Goal: Task Accomplishment & Management: Manage account settings

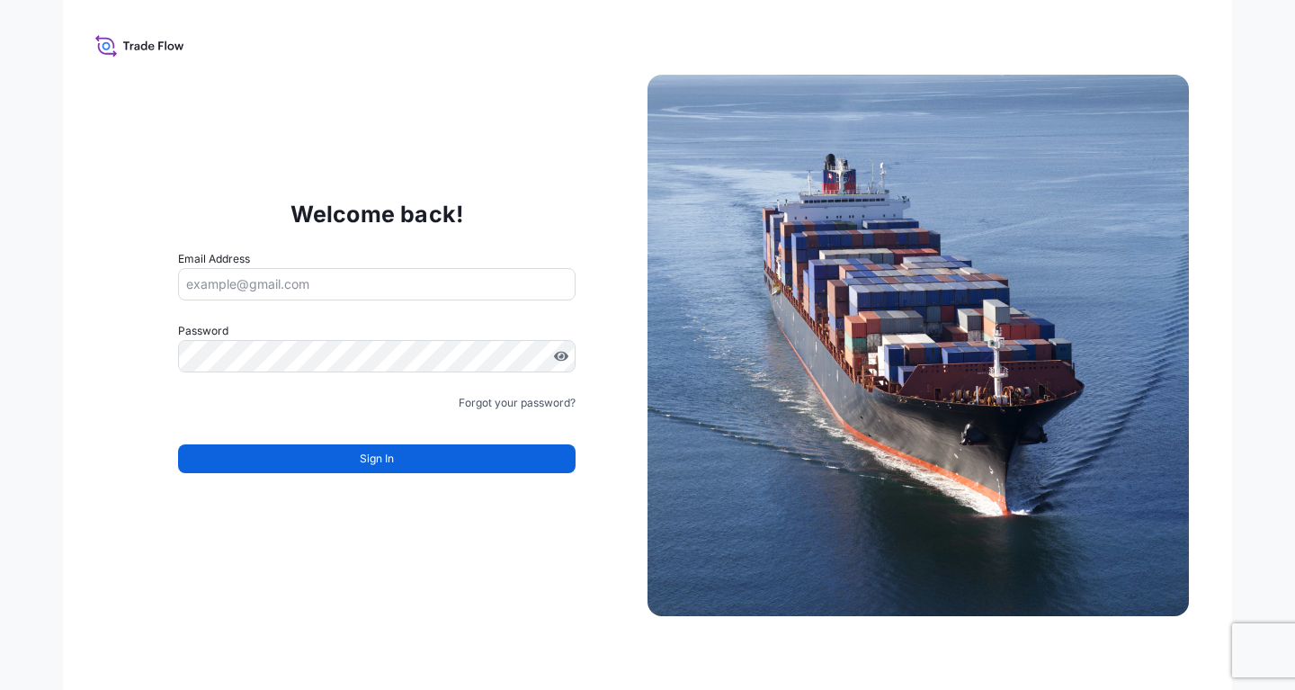
click at [308, 288] on input "Email Address" at bounding box center [377, 284] width 398 height 32
paste input "[EMAIL_ADDRESS][DOMAIN_NAME]"
type input "[EMAIL_ADDRESS][DOMAIN_NAME]"
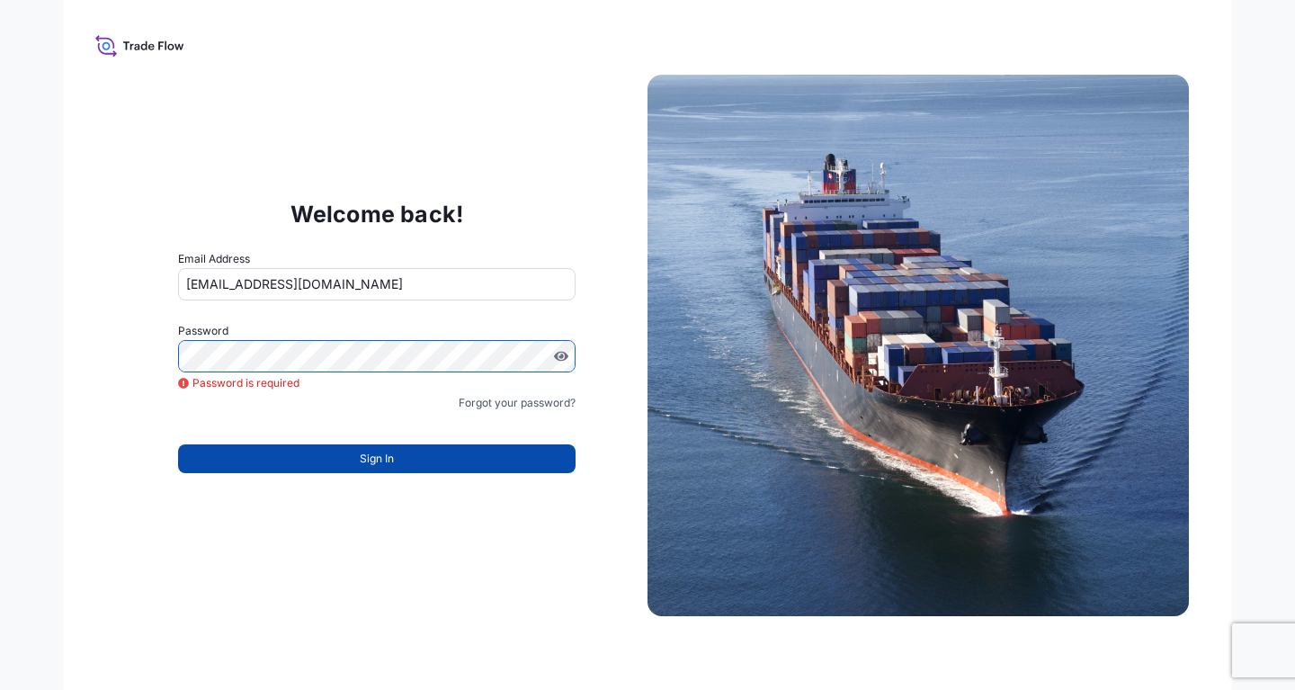
click at [345, 462] on button "Sign In" at bounding box center [377, 458] width 398 height 29
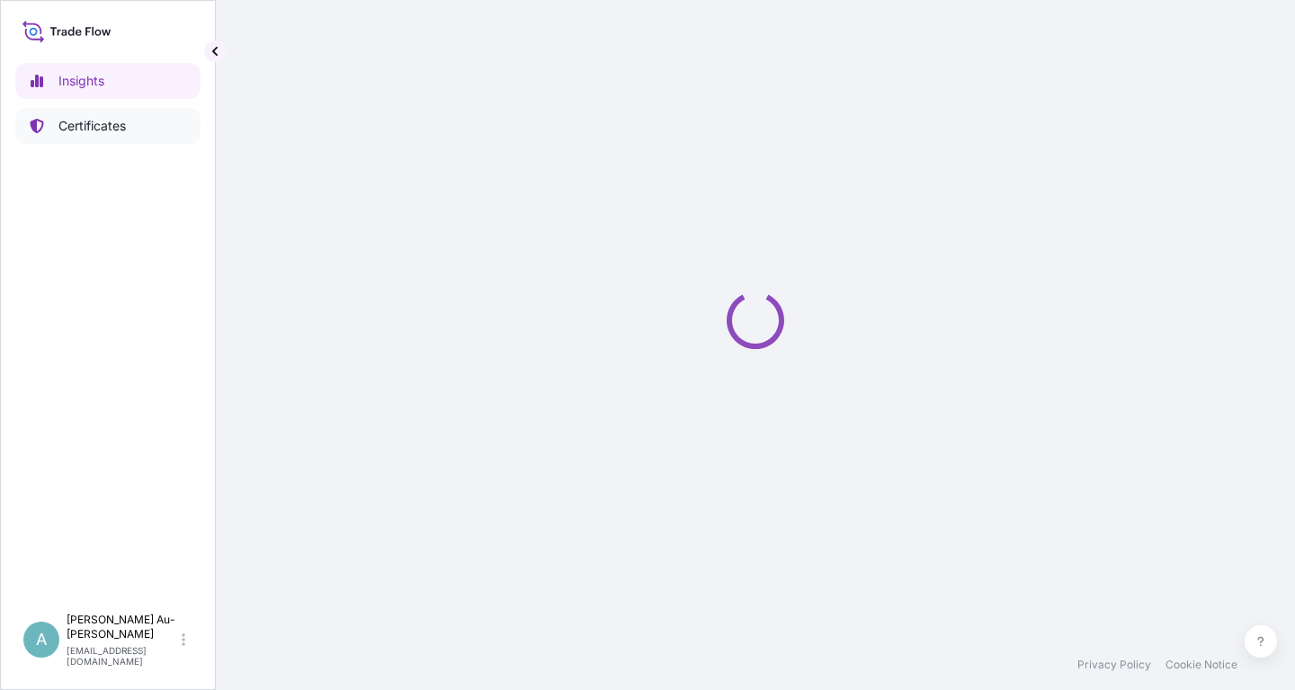
select select "2025"
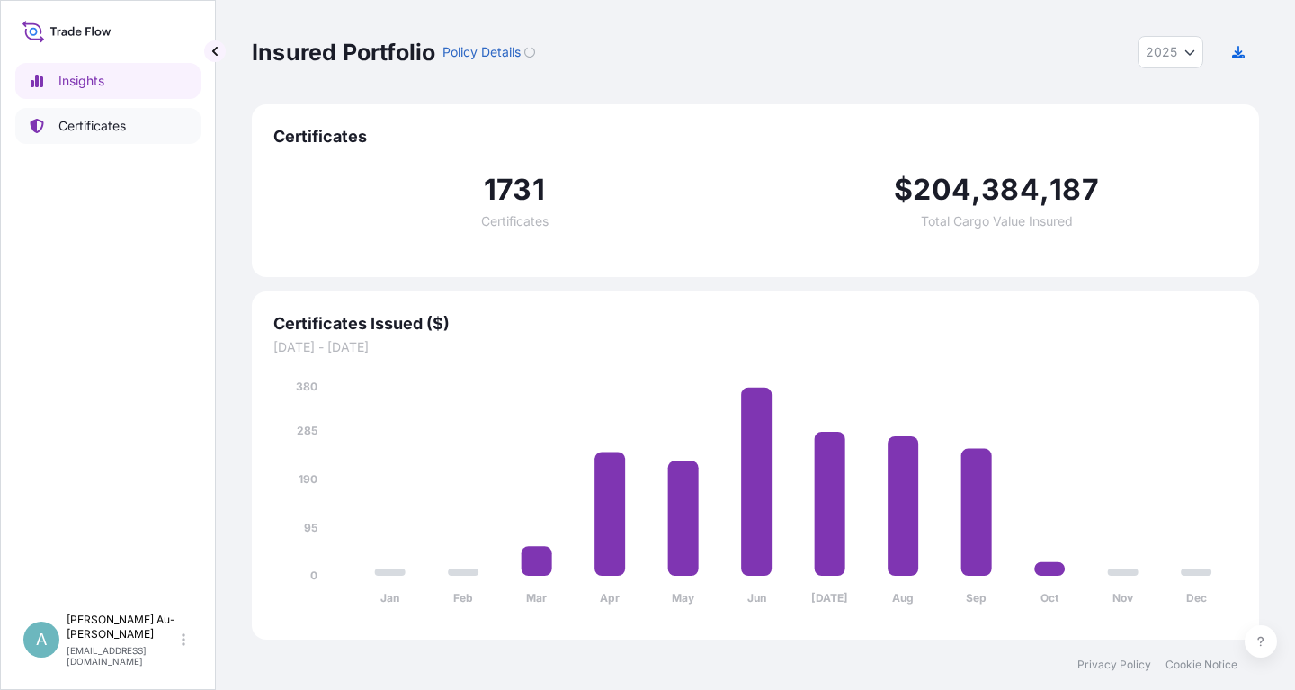
click at [85, 133] on p "Certificates" at bounding box center [91, 126] width 67 height 18
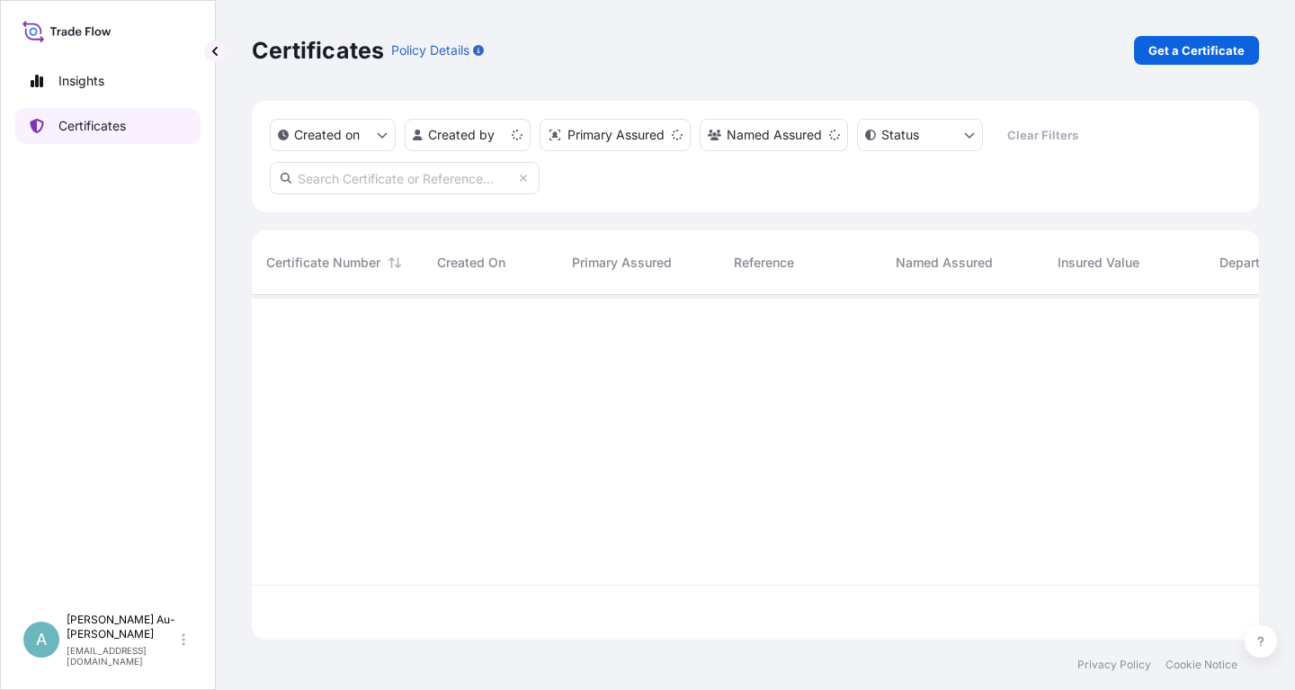
scroll to position [354, 1007]
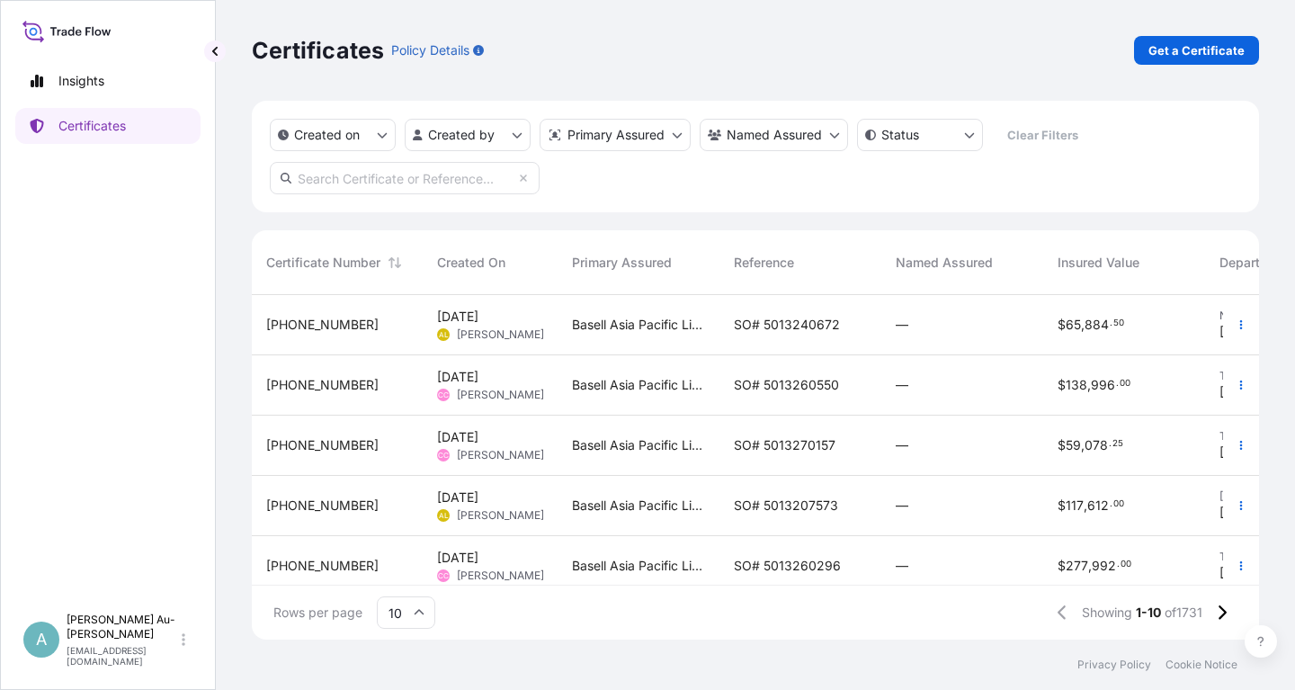
click at [430, 185] on input "text" at bounding box center [405, 178] width 270 height 32
type input "1767-2"
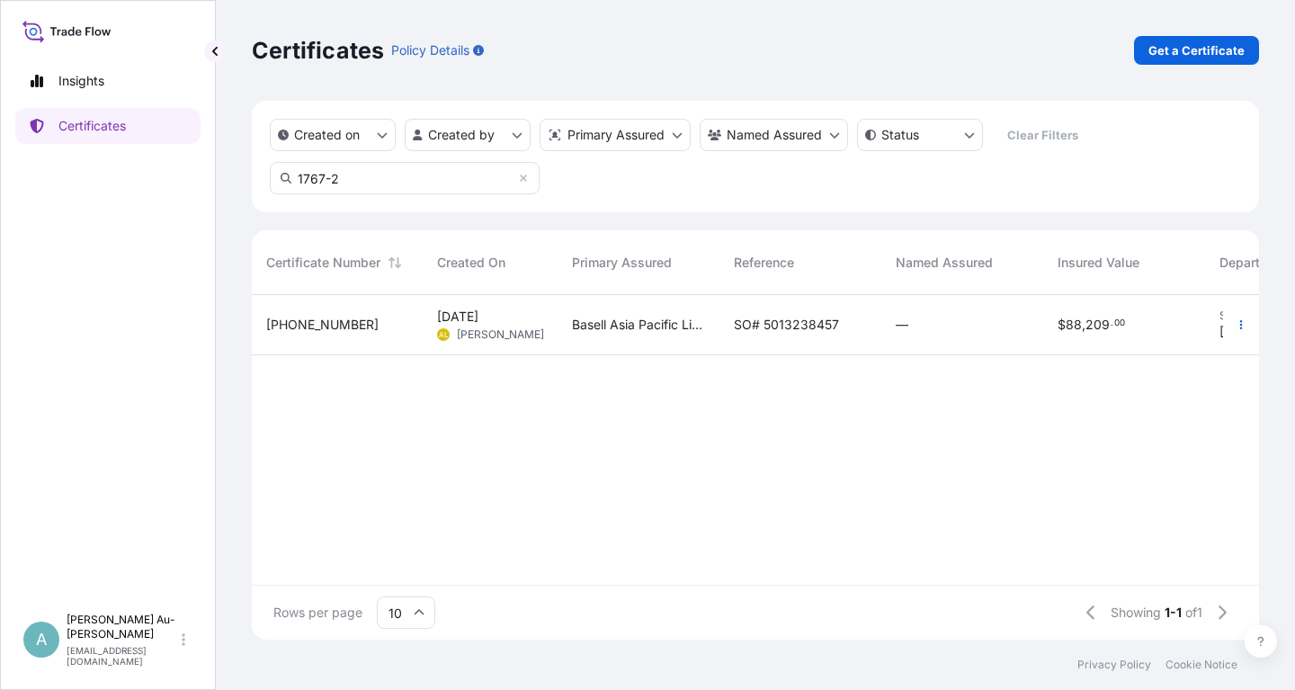
click at [778, 329] on span "SO# 5013238457" at bounding box center [786, 325] width 105 height 18
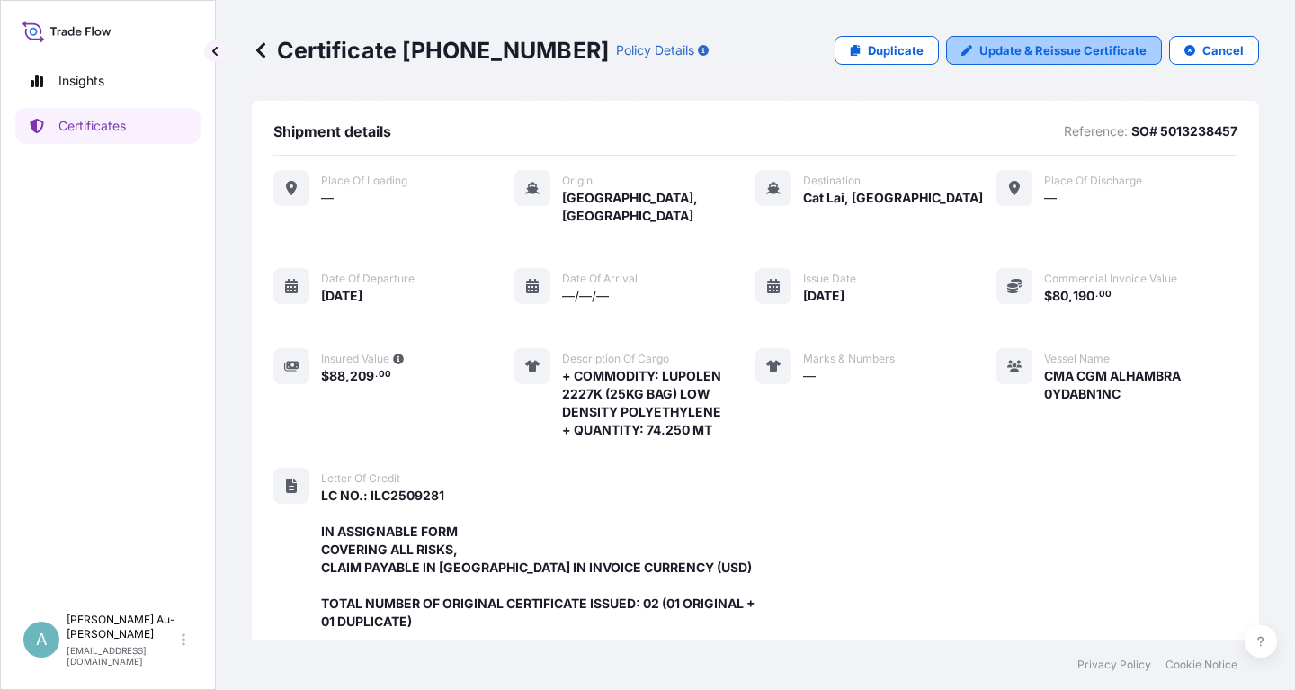
click at [1025, 59] on link "Update & Reissue Certificate" at bounding box center [1054, 50] width 216 height 29
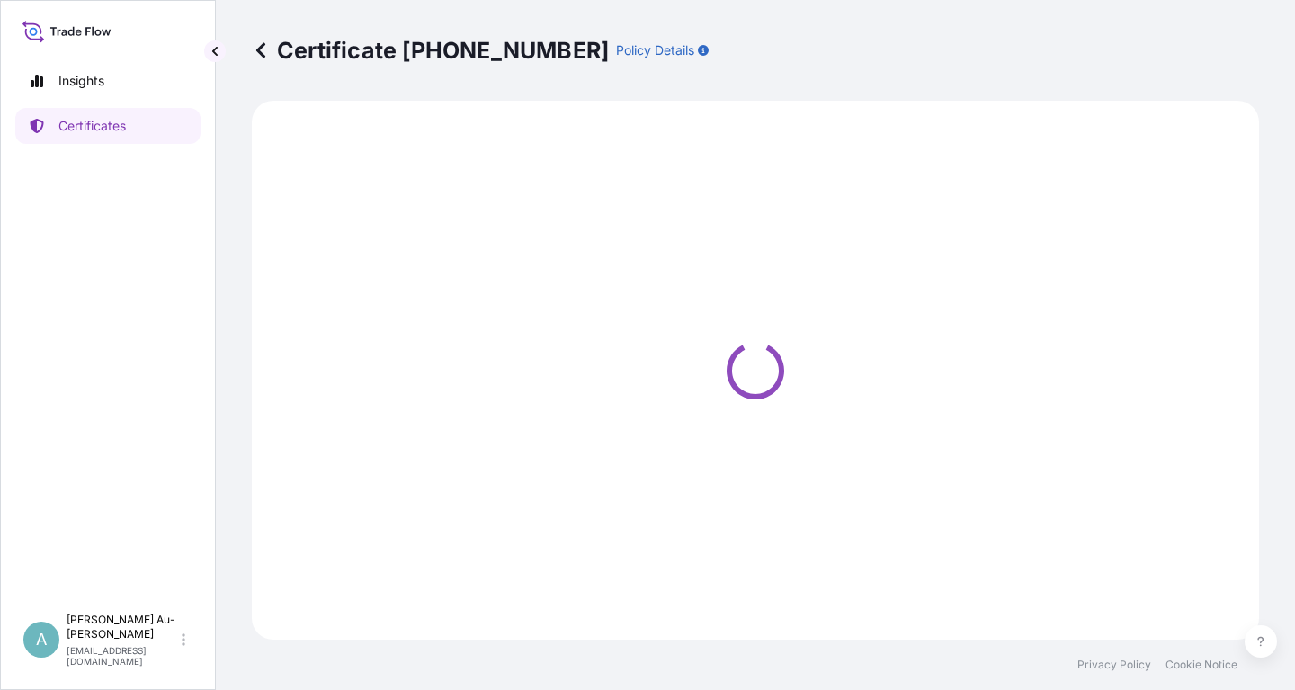
select select "Sea"
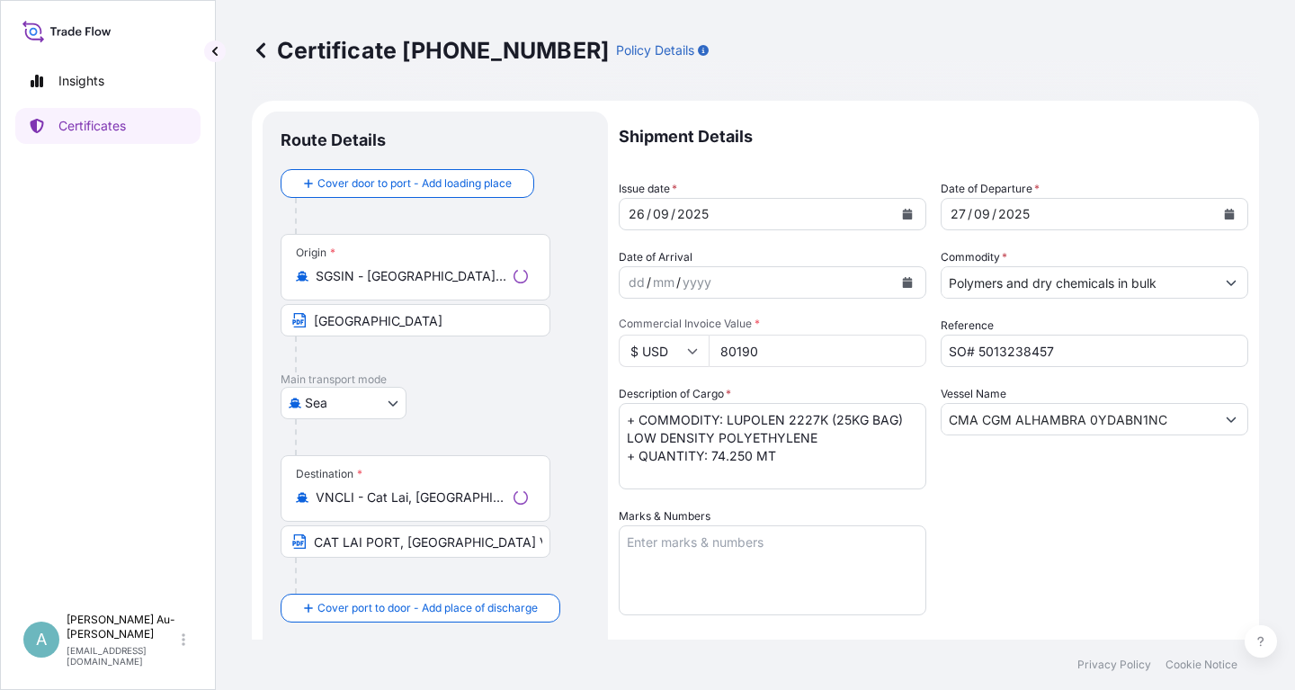
select select "32034"
click at [907, 220] on button "Calendar" at bounding box center [907, 214] width 29 height 29
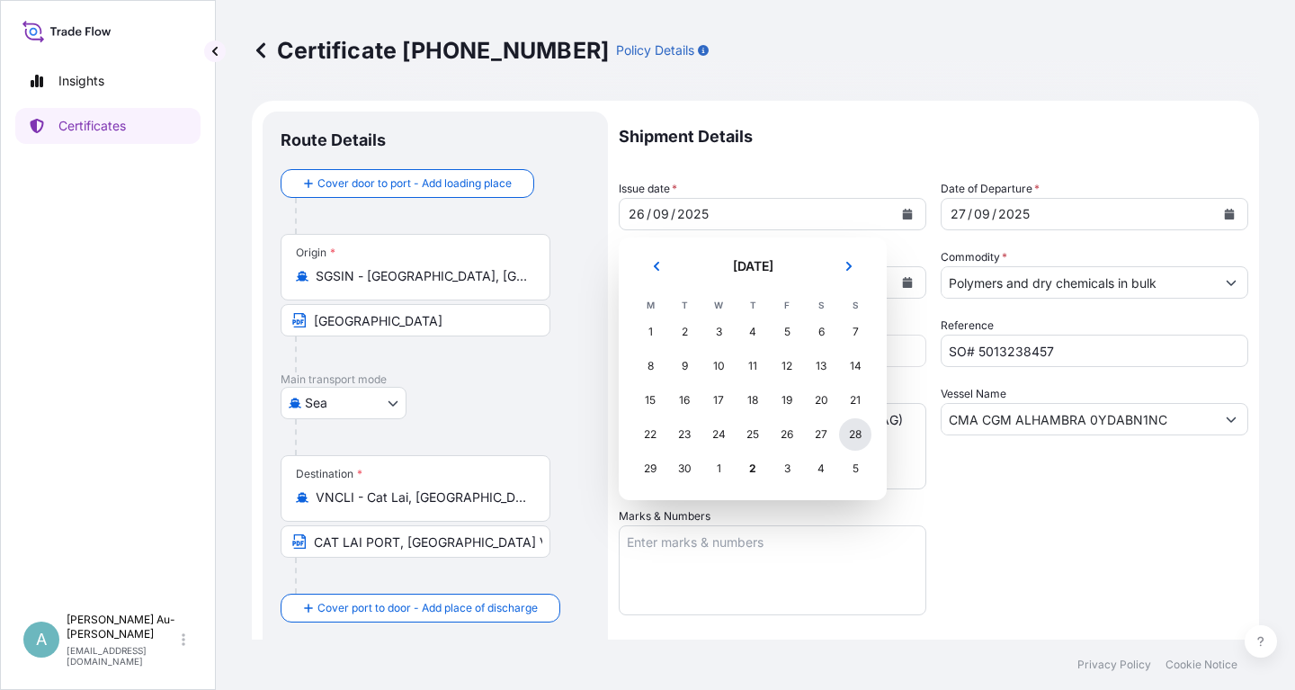
click at [860, 438] on div "28" at bounding box center [855, 434] width 32 height 32
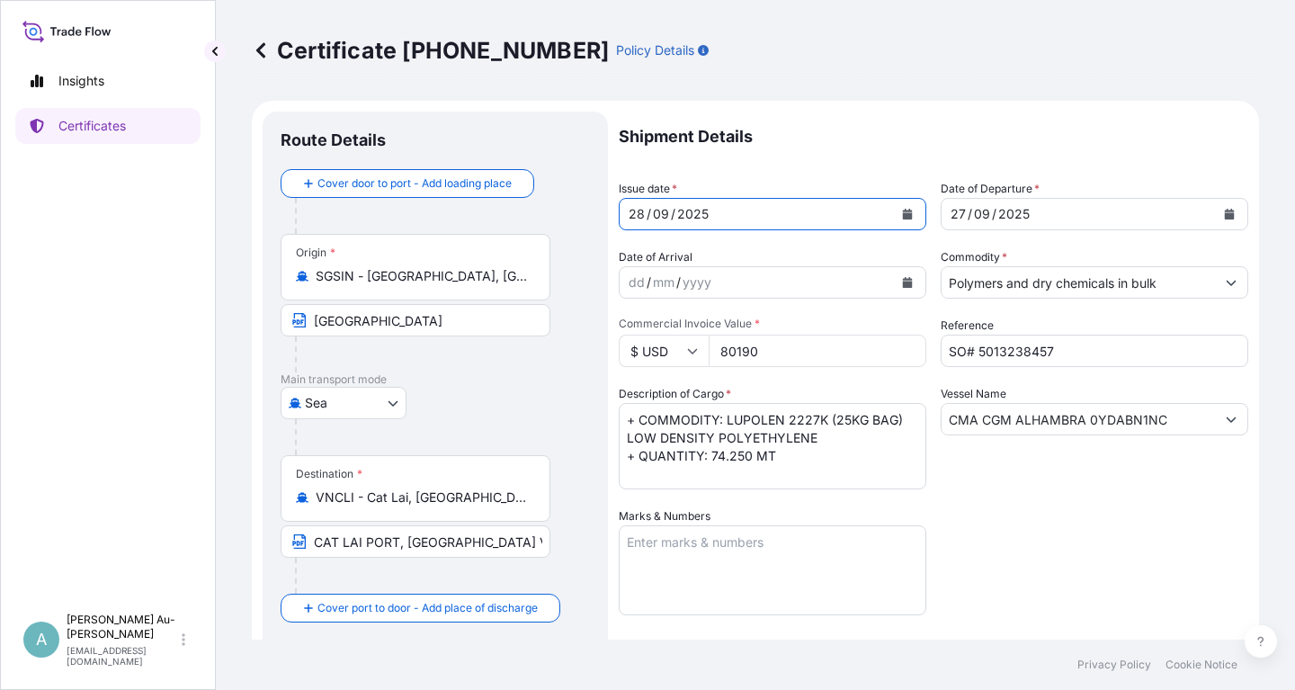
click at [1229, 216] on icon "Calendar" at bounding box center [1230, 214] width 10 height 11
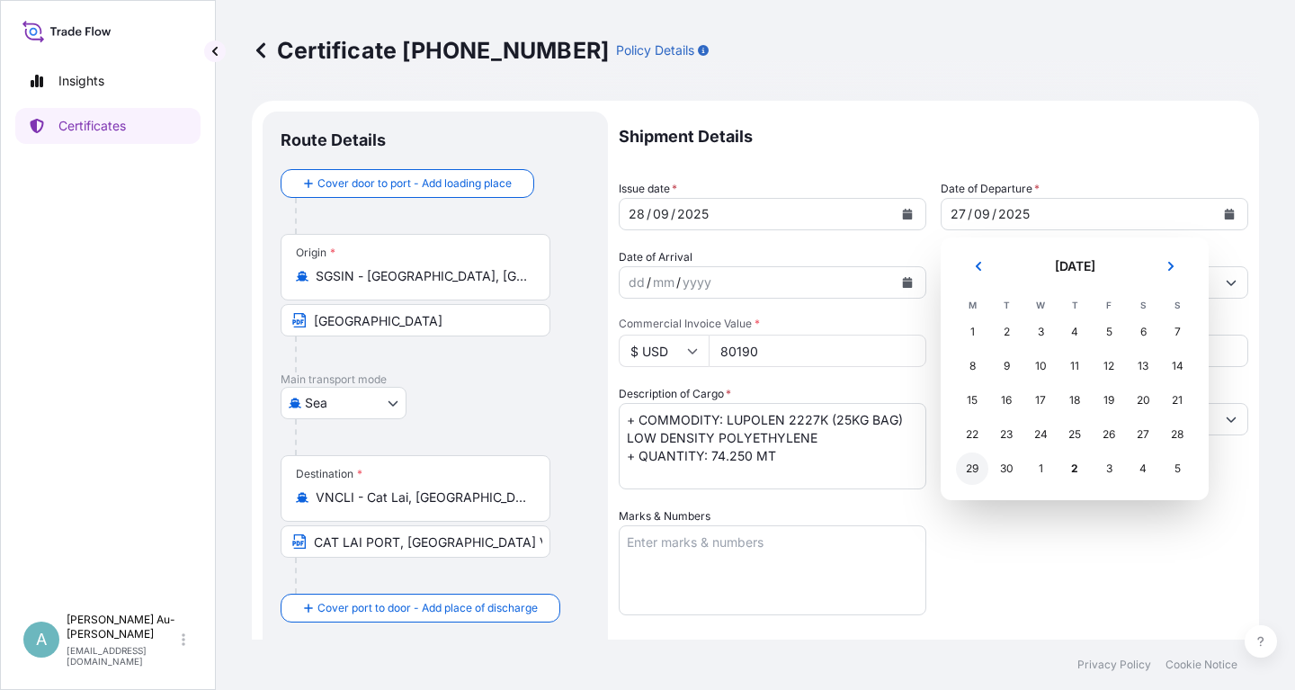
click at [977, 473] on div "29" at bounding box center [972, 468] width 32 height 32
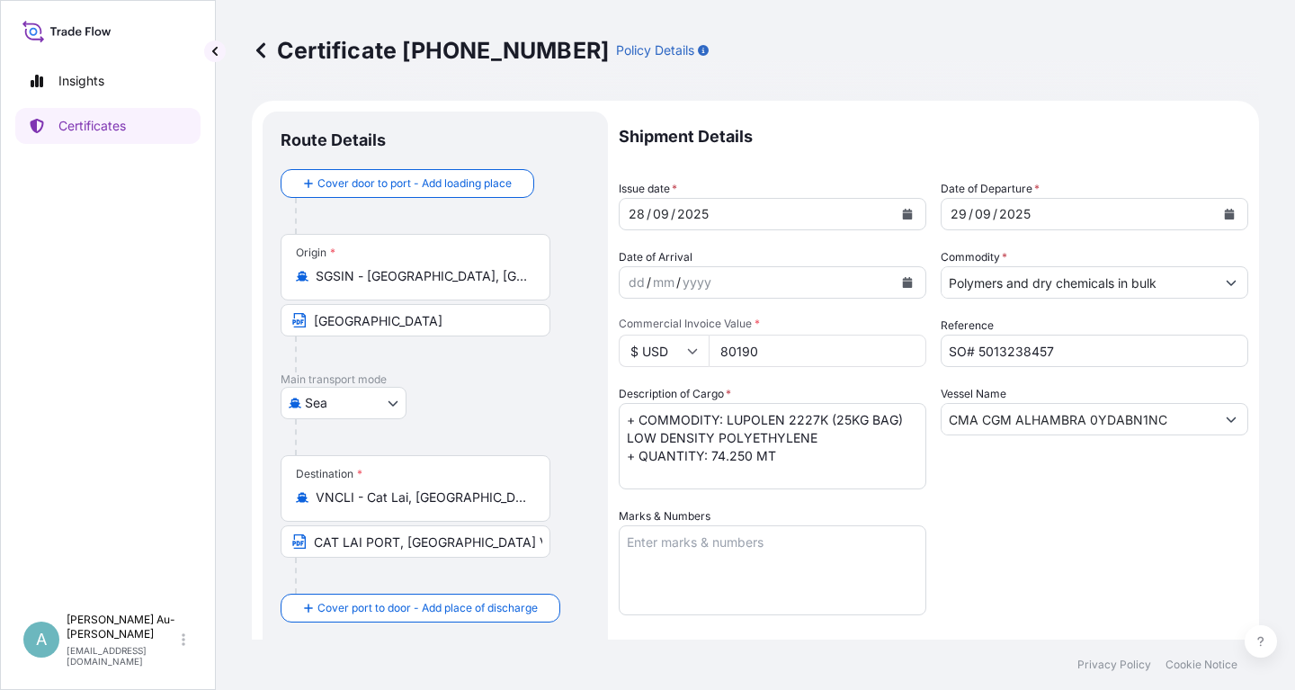
drag, startPoint x: 1025, startPoint y: 602, endPoint x: 1045, endPoint y: 590, distance: 23.0
click at [1025, 598] on div "Shipment Details Issue date * [DATE] Date of Departure * [DATE] Date of Arrival…" at bounding box center [934, 574] width 630 height 925
click at [1090, 420] on input "CMA CGM ALHAMBRA 0YDABN1NC" at bounding box center [1078, 419] width 273 height 32
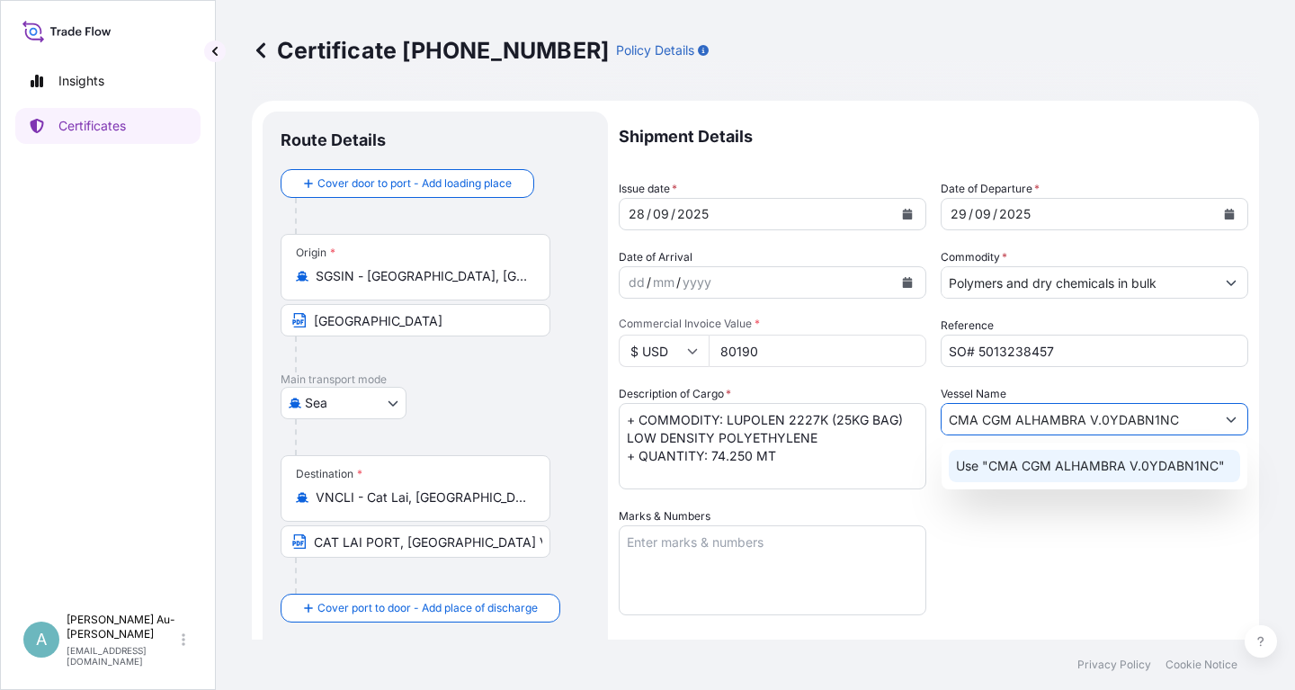
type input "CMA CGM ALHAMBRA V.0YDABN1NC"
click at [1038, 582] on div "Shipment Details Issue date * [DATE] Date of Departure * [DATE] Date of Arrival…" at bounding box center [934, 574] width 630 height 925
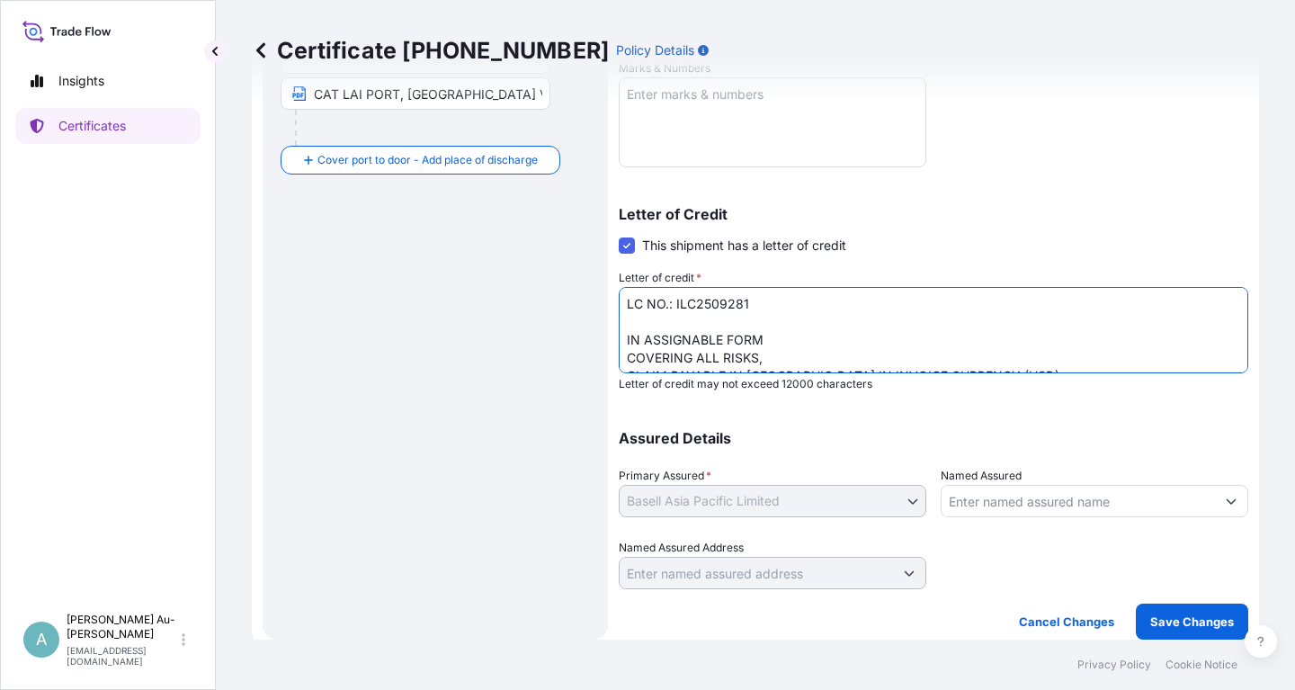
scroll to position [56, 0]
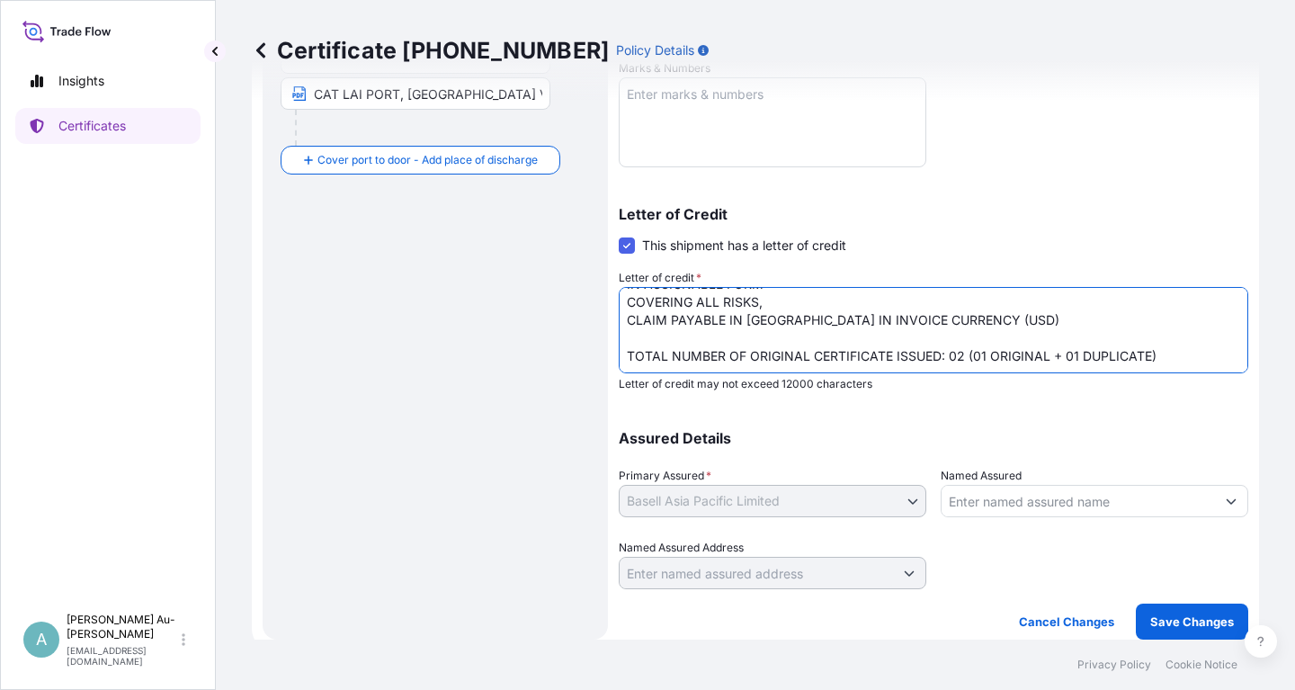
click at [812, 358] on textarea "LC NO.: ILC2509281 IN ASSIGNABLE FORM COVERING ALL RISKS, CLAIM PAYABLE IN [GEO…" at bounding box center [934, 330] width 630 height 86
drag, startPoint x: 1186, startPoint y: 318, endPoint x: 1209, endPoint y: 311, distance: 23.6
click at [1187, 318] on textarea "LC NO.: ILC2509281 IN ASSIGNABLE FORM COVERING ALL RISKS, CLAIM PAYABLE IN [GEO…" at bounding box center [934, 330] width 630 height 86
type textarea "LC NO.: ILC2509281 IN ASSIGNABLE FORM COVERING ALL RISKS, CLAIM PAYABLE IN [GEO…"
click at [1182, 619] on p "Save Changes" at bounding box center [1192, 621] width 84 height 18
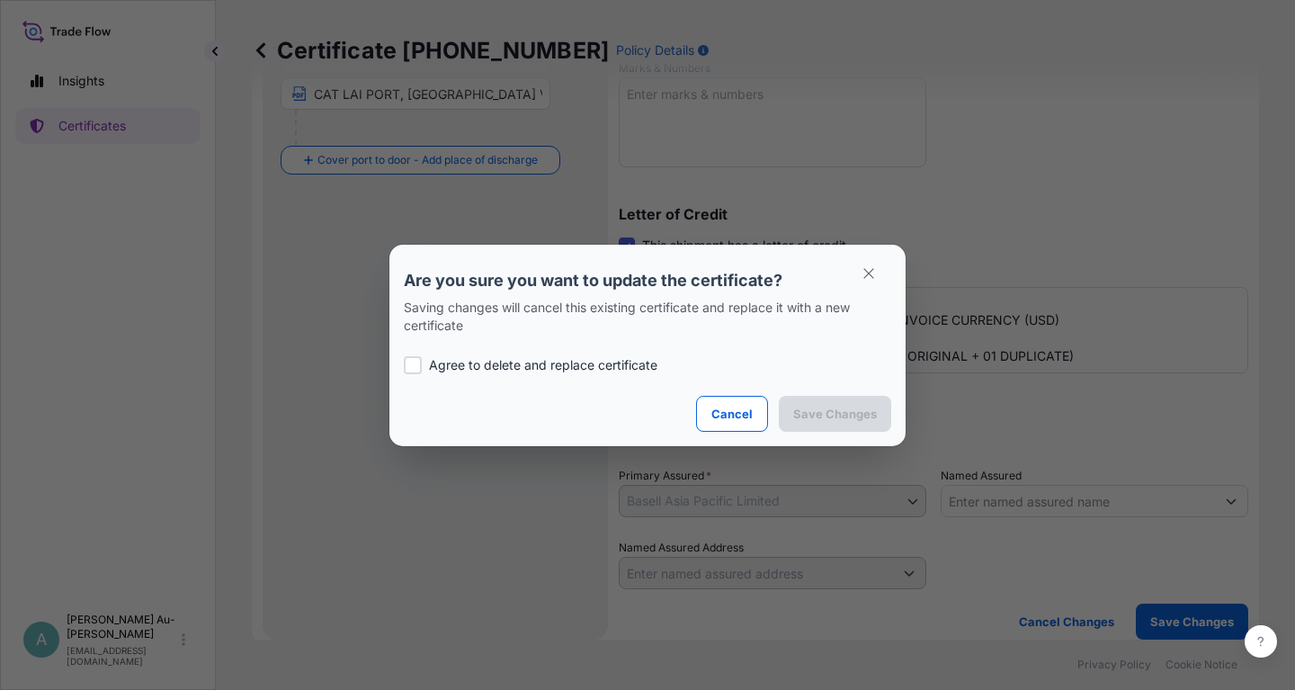
click at [466, 358] on p "Agree to delete and replace certificate" at bounding box center [543, 365] width 228 height 18
checkbox input "true"
click at [800, 416] on p "Save Changes" at bounding box center [835, 414] width 84 height 18
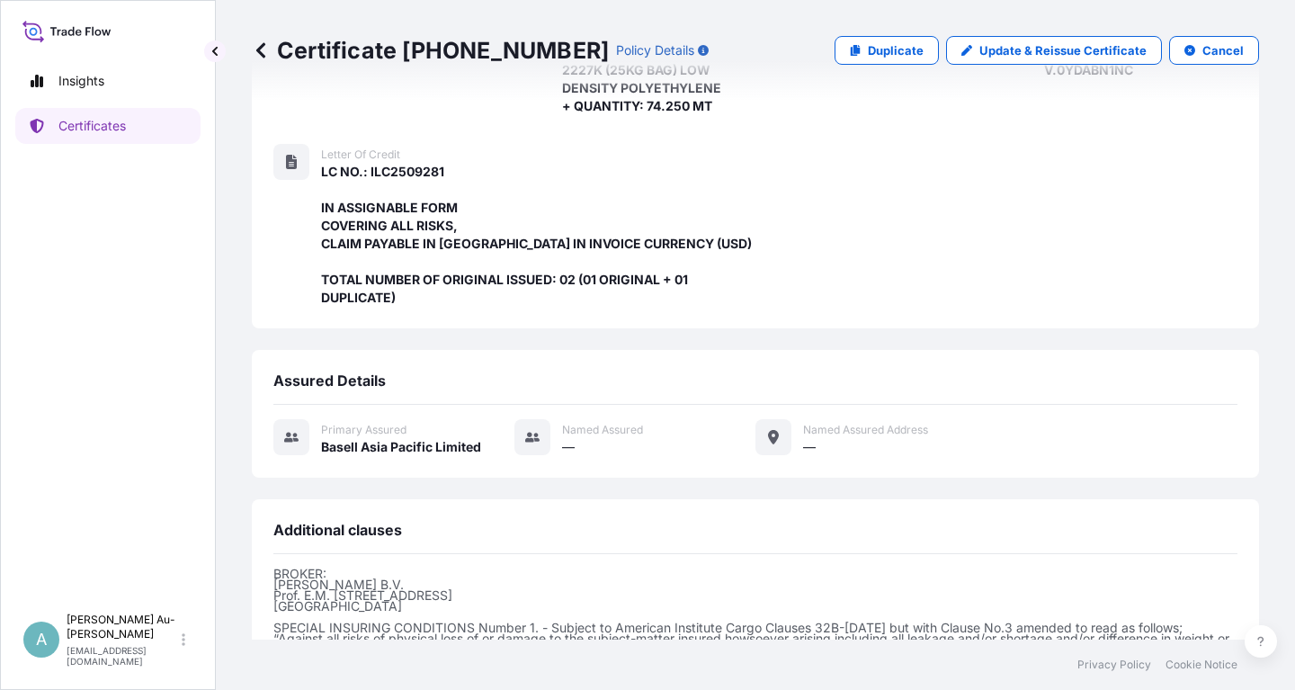
scroll to position [531, 0]
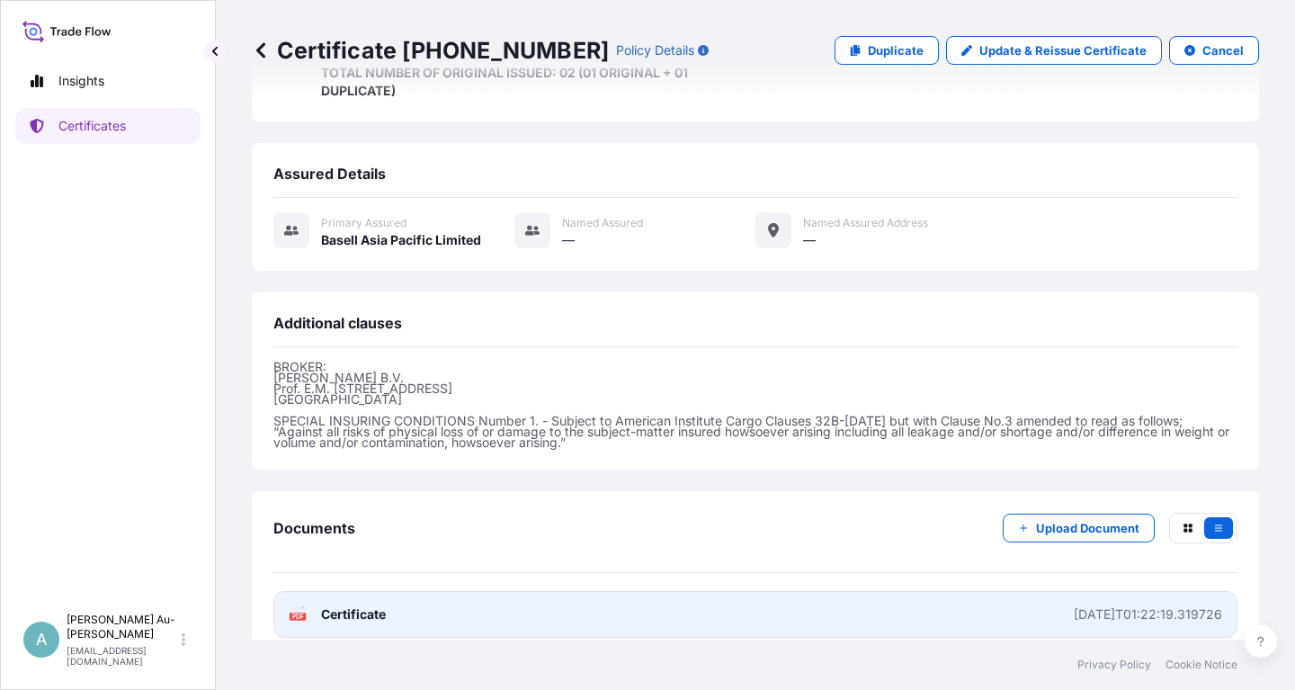
click at [505, 603] on link "PDF Certificate [DATE]T01:22:19.319726" at bounding box center [755, 614] width 964 height 47
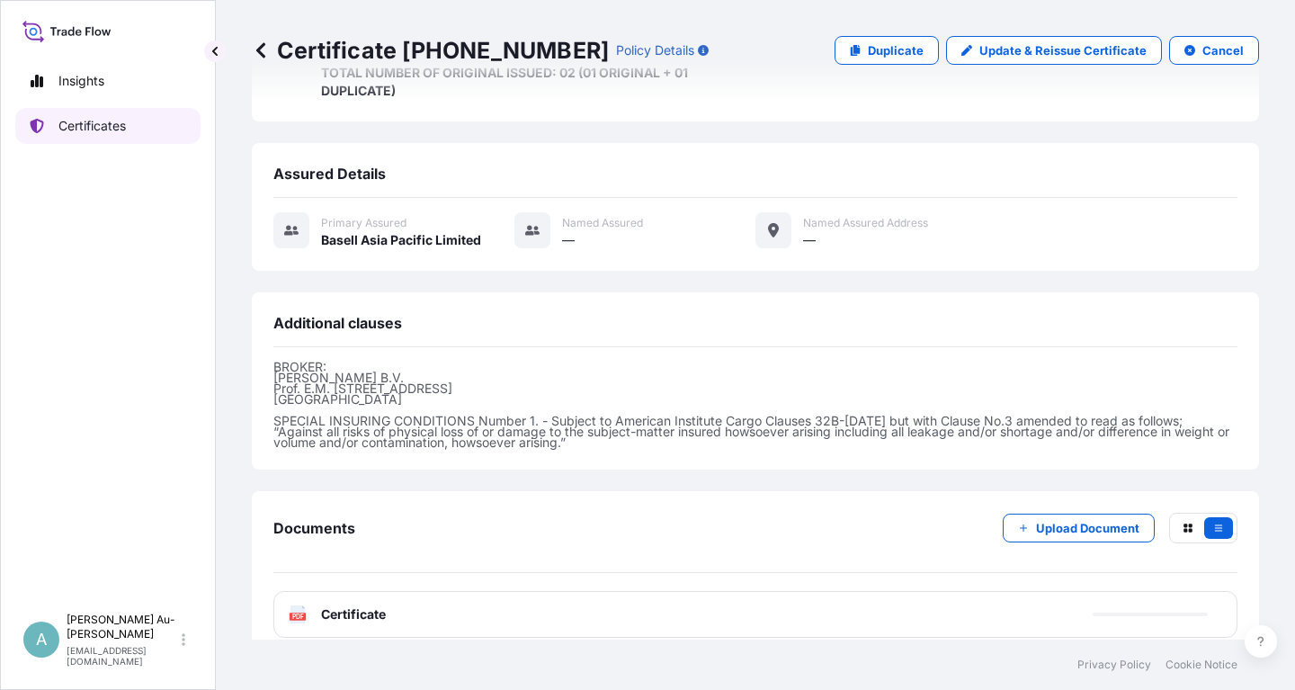
click at [89, 131] on p "Certificates" at bounding box center [91, 126] width 67 height 18
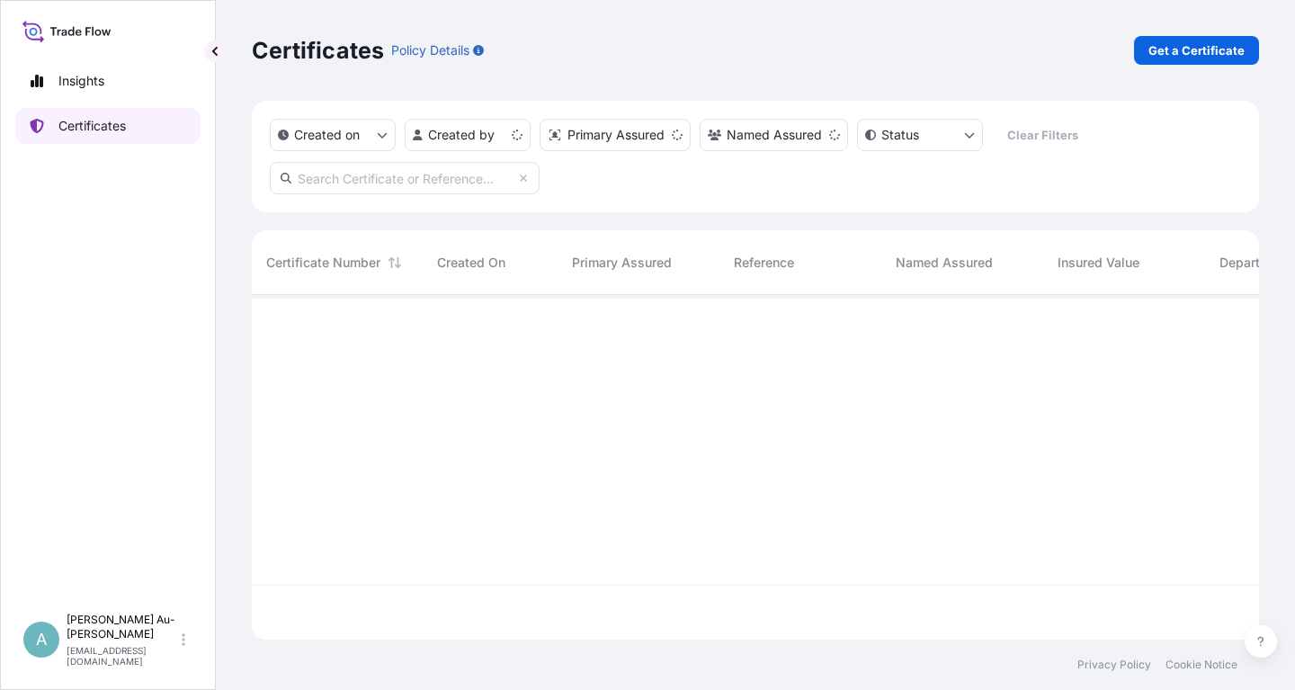
scroll to position [354, 1007]
click at [387, 187] on input "text" at bounding box center [405, 178] width 270 height 32
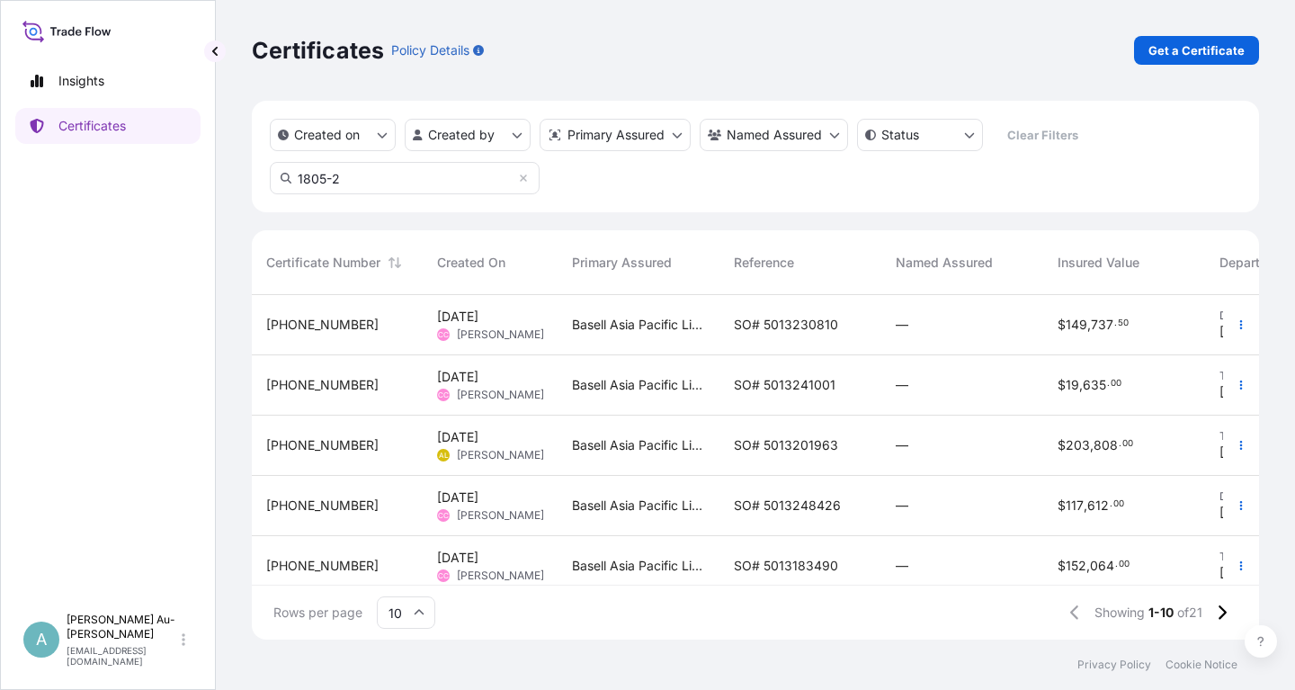
click at [470, 182] on input "1805-2" at bounding box center [405, 178] width 270 height 32
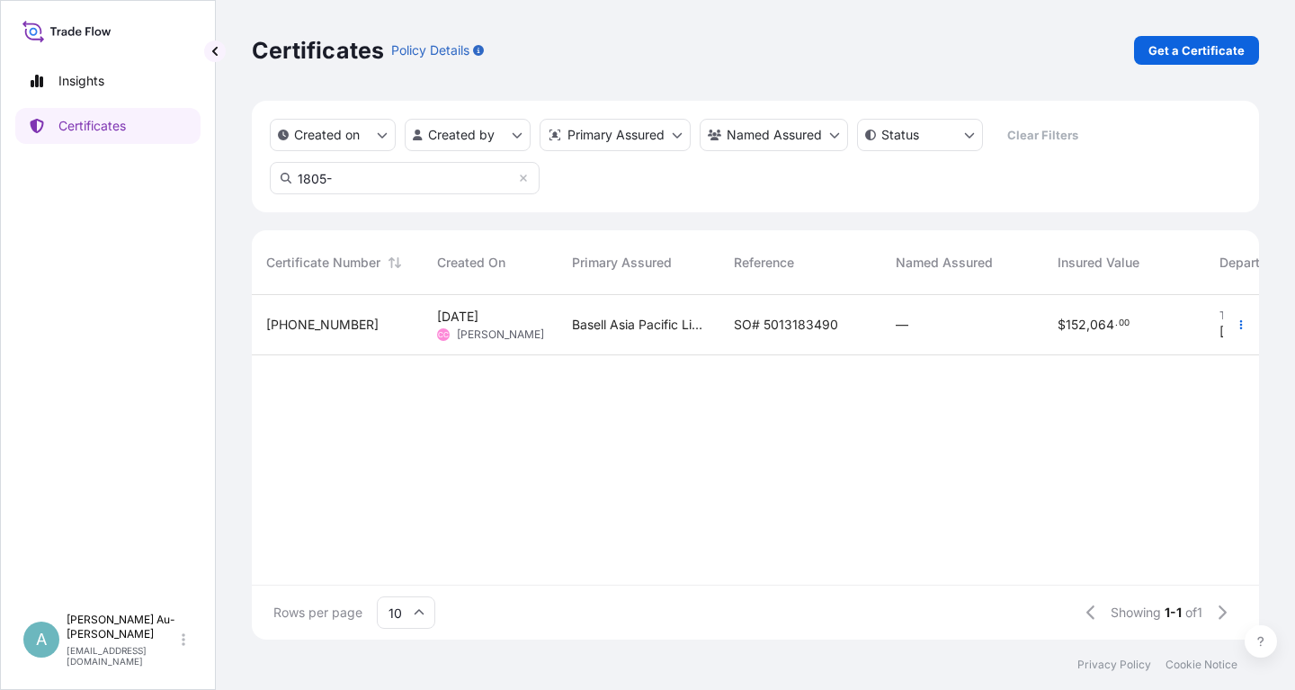
type input "1805-"
click at [810, 326] on span "SO# 5013183490" at bounding box center [786, 325] width 104 height 18
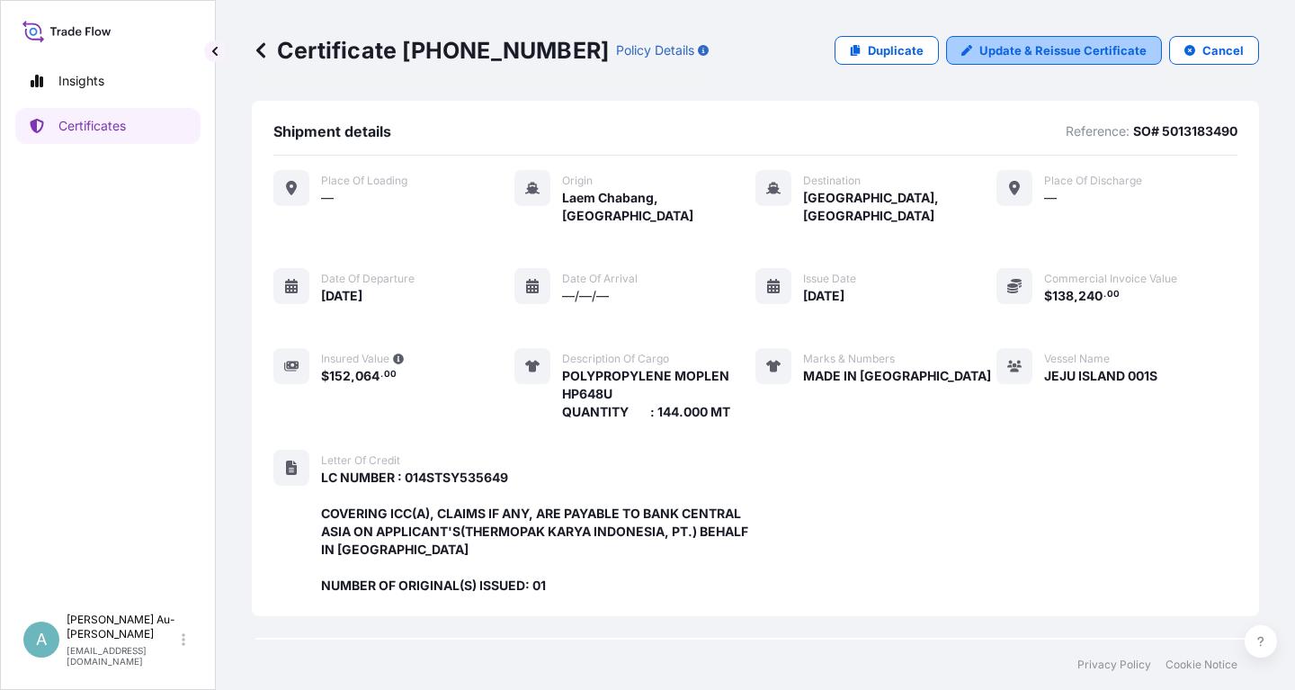
click at [1060, 53] on p "Update & Reissue Certificate" at bounding box center [1062, 50] width 167 height 18
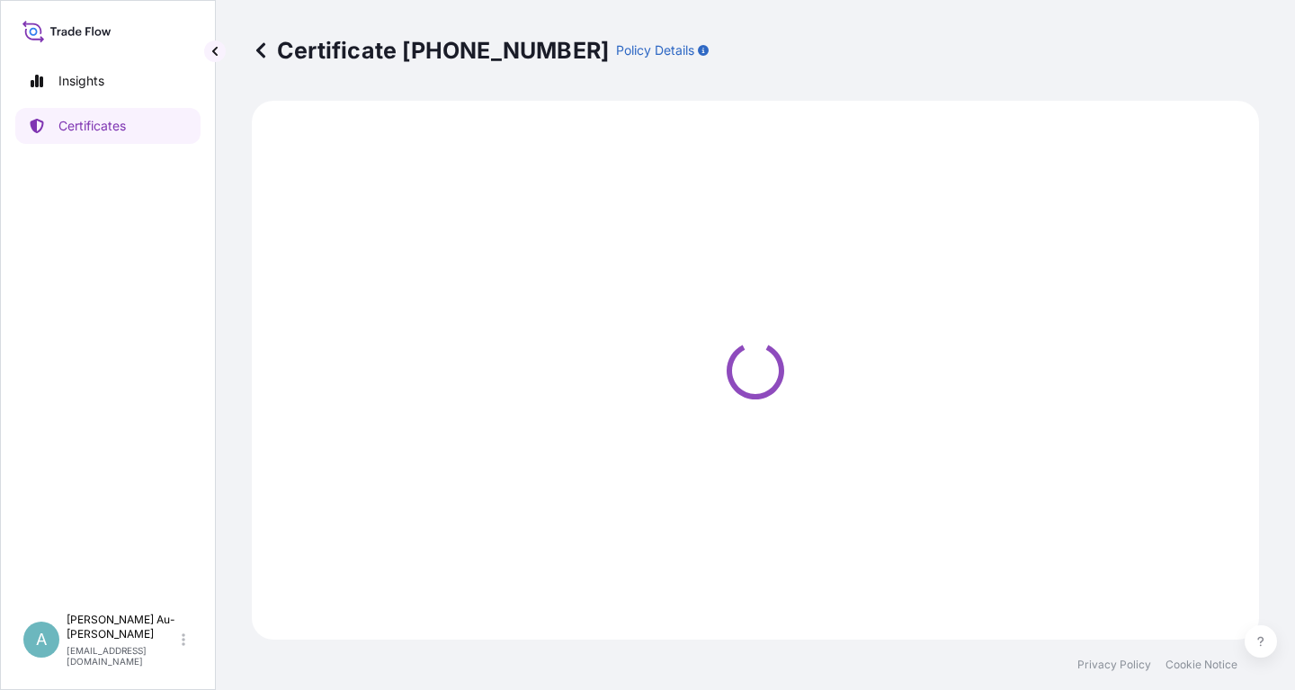
select select "Sea"
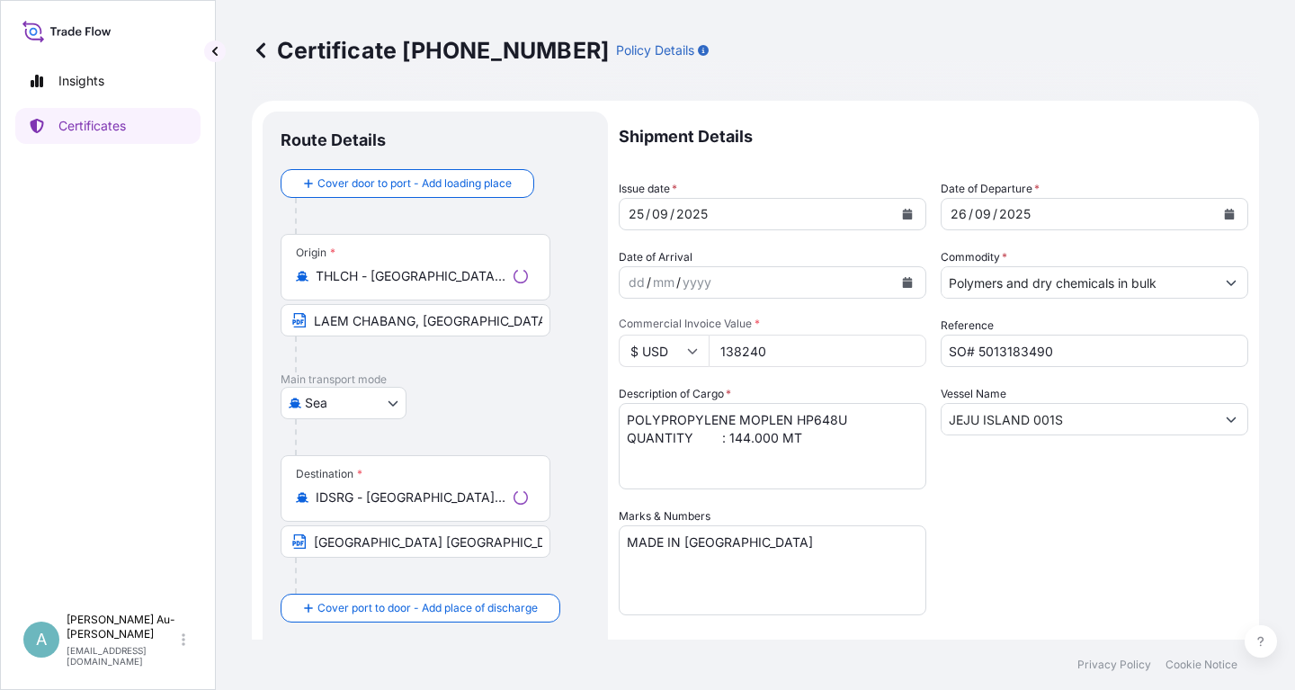
select select "32034"
click at [906, 219] on icon "Calendar" at bounding box center [908, 214] width 10 height 11
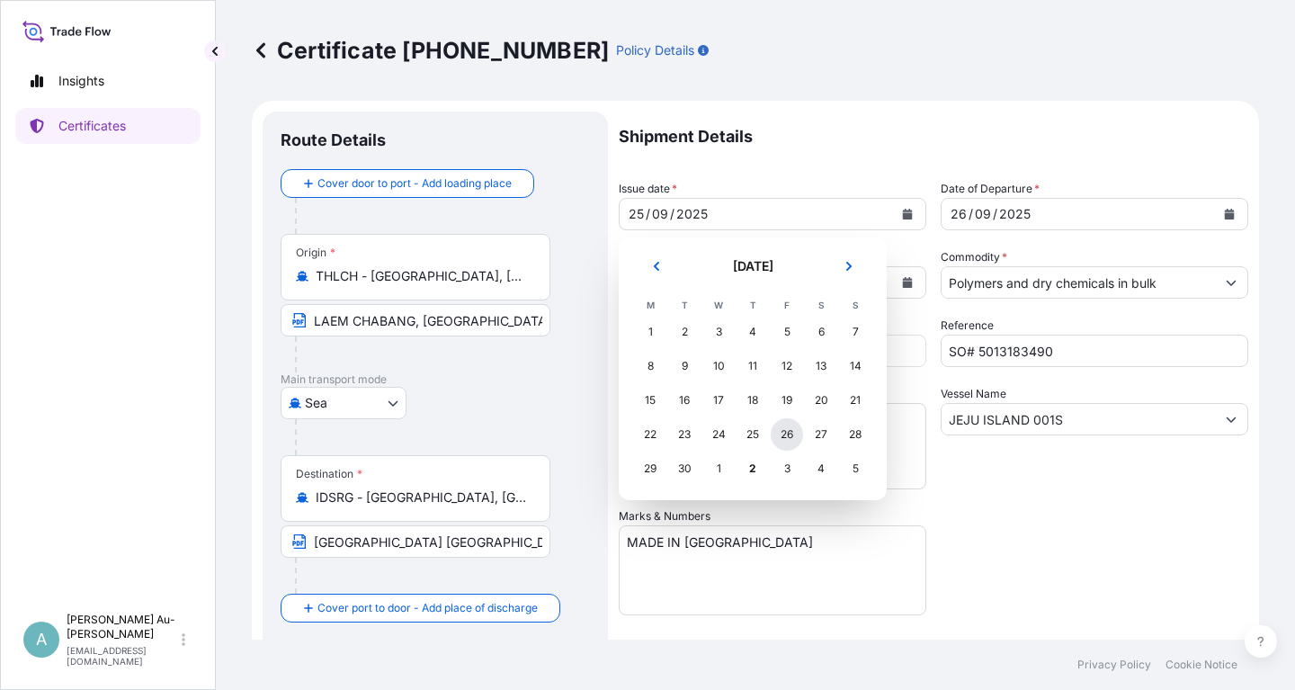
click at [791, 442] on div "26" at bounding box center [787, 434] width 32 height 32
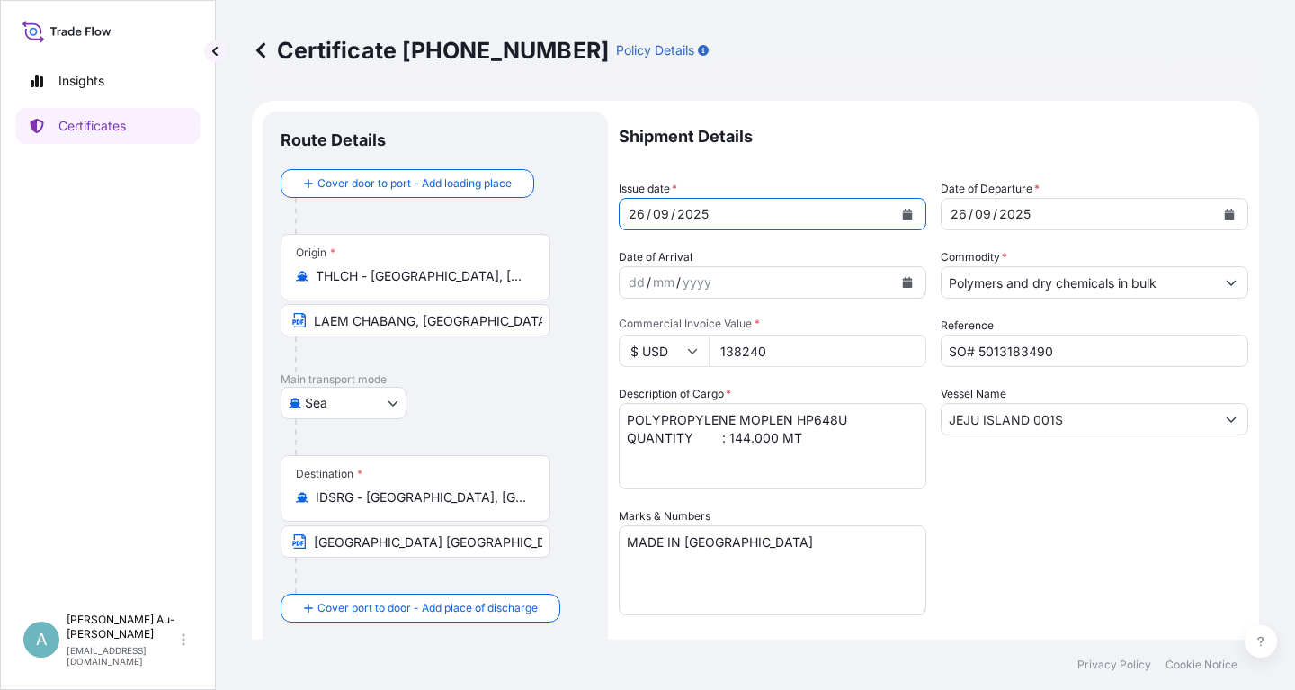
click at [1229, 216] on icon "Calendar" at bounding box center [1230, 214] width 10 height 11
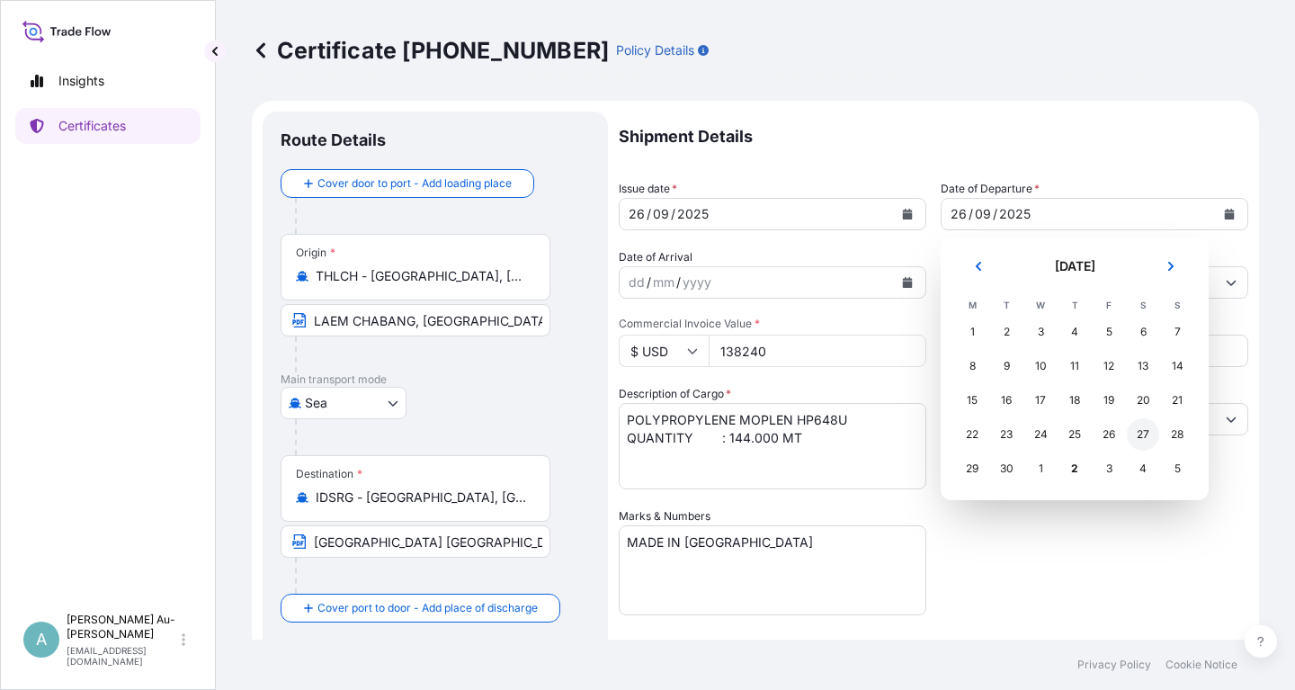
click at [1140, 437] on div "27" at bounding box center [1143, 434] width 32 height 32
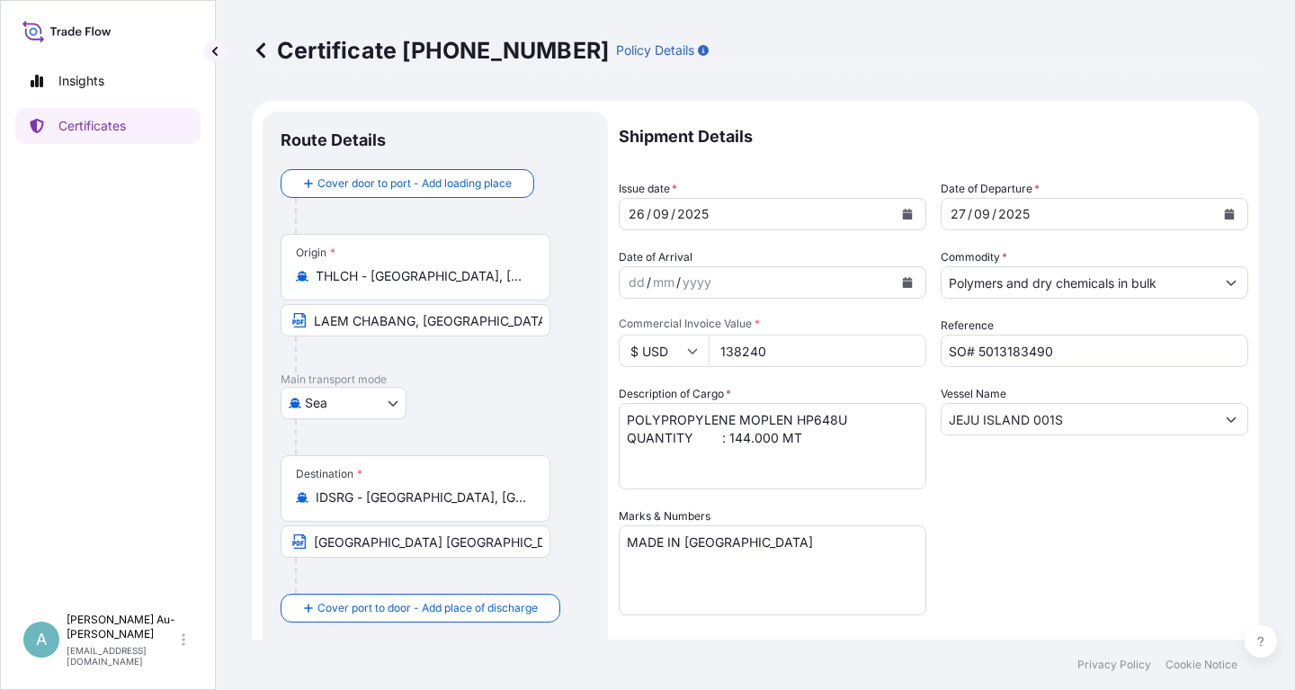
drag, startPoint x: 1090, startPoint y: 559, endPoint x: 1108, endPoint y: 548, distance: 21.0
click at [1105, 550] on div "Shipment Details Issue date * [DATE] Date of Departure * [DATE] Date of Arrival…" at bounding box center [934, 574] width 630 height 925
drag, startPoint x: 1068, startPoint y: 416, endPoint x: 905, endPoint y: 429, distance: 163.3
click at [942, 427] on input "JEJU ISLAND 001S" at bounding box center [1078, 419] width 273 height 32
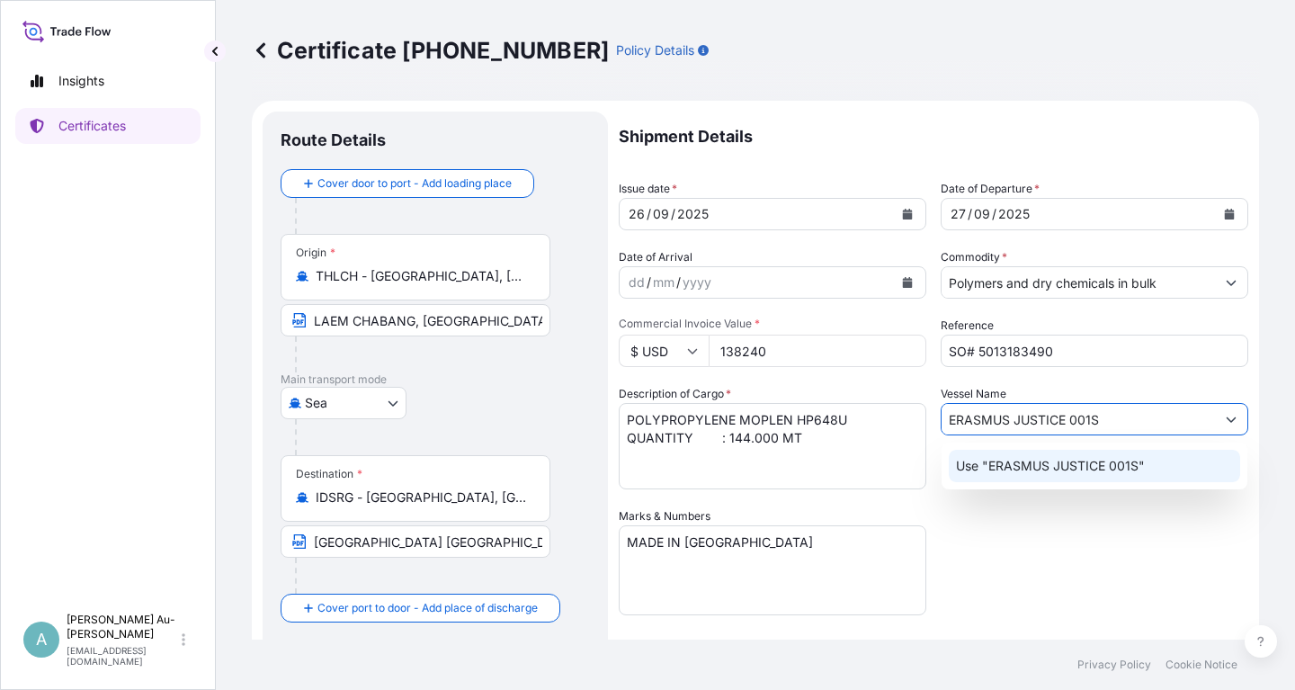
type input "ERASMUS JUSTICE 001S"
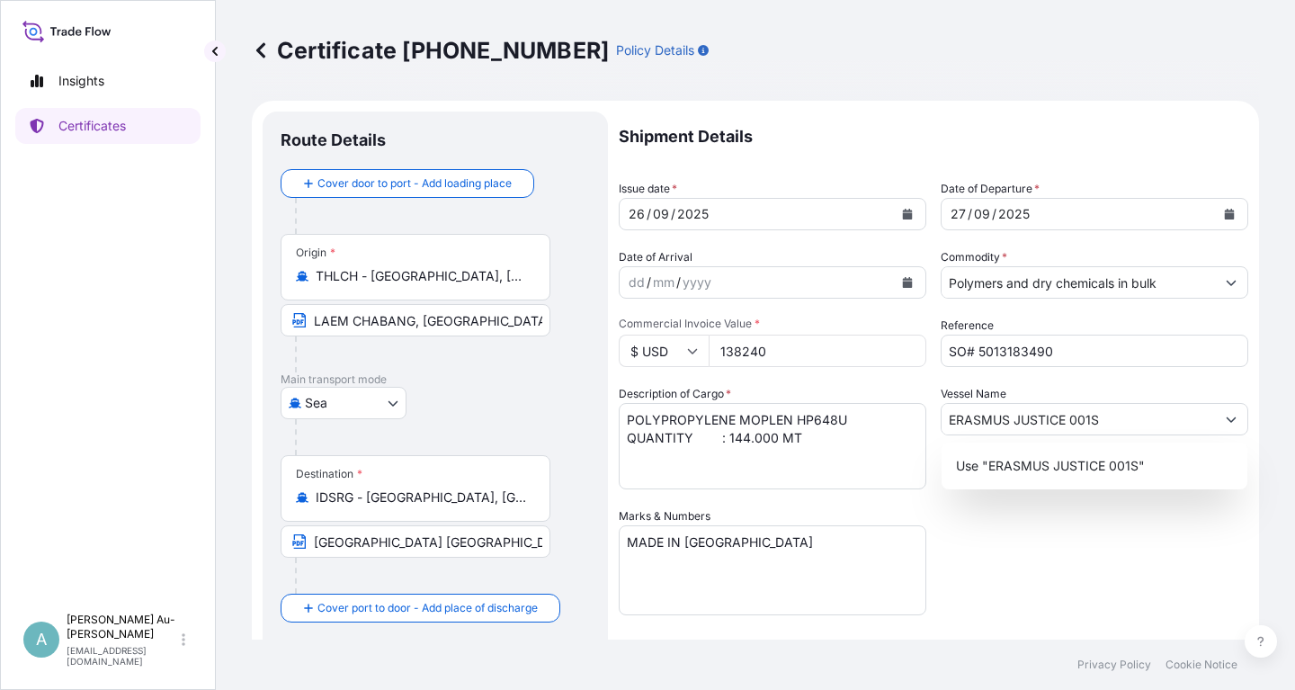
click at [1098, 550] on div "Shipment Details Issue date * [DATE] Date of Departure * [DATE] Date of Arrival…" at bounding box center [934, 574] width 630 height 925
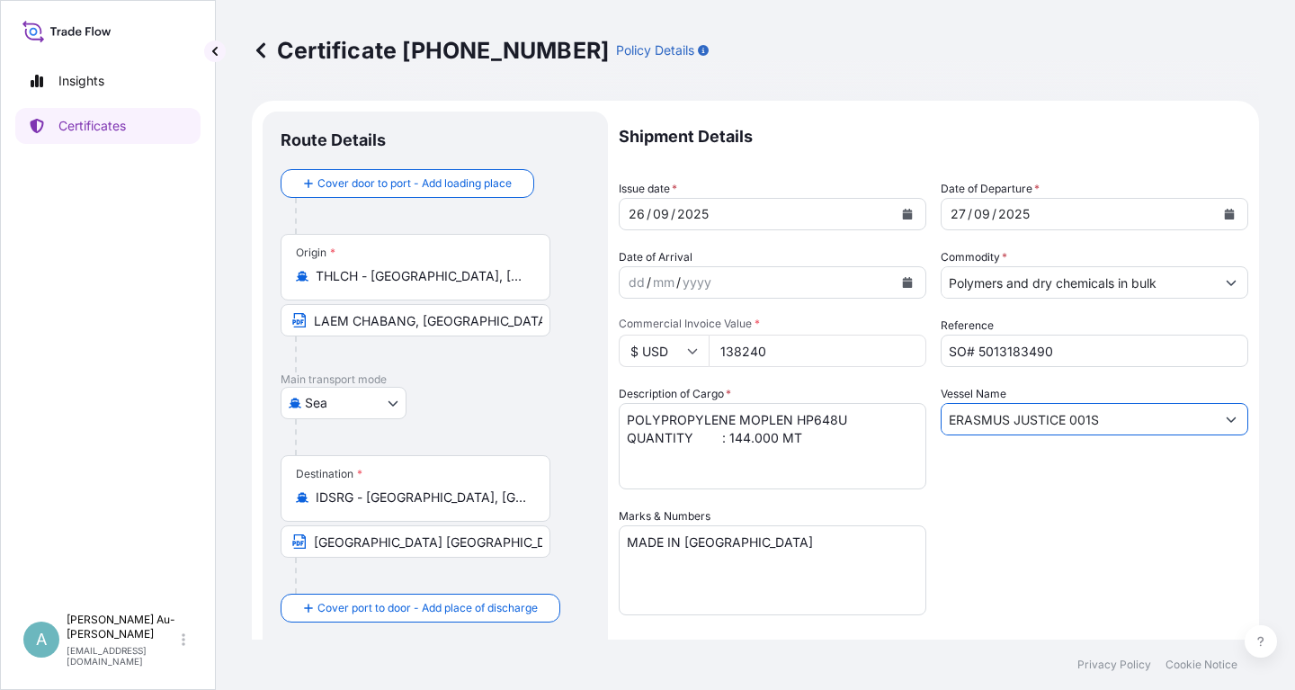
drag, startPoint x: 1109, startPoint y: 420, endPoint x: 1083, endPoint y: 519, distance: 102.3
click at [1101, 421] on input "ERASMUS JUSTICE 001S" at bounding box center [1078, 419] width 273 height 32
click at [1075, 533] on div "Shipment Details Issue date * [DATE] Date of Departure * [DATE] Date of Arrival…" at bounding box center [934, 574] width 630 height 925
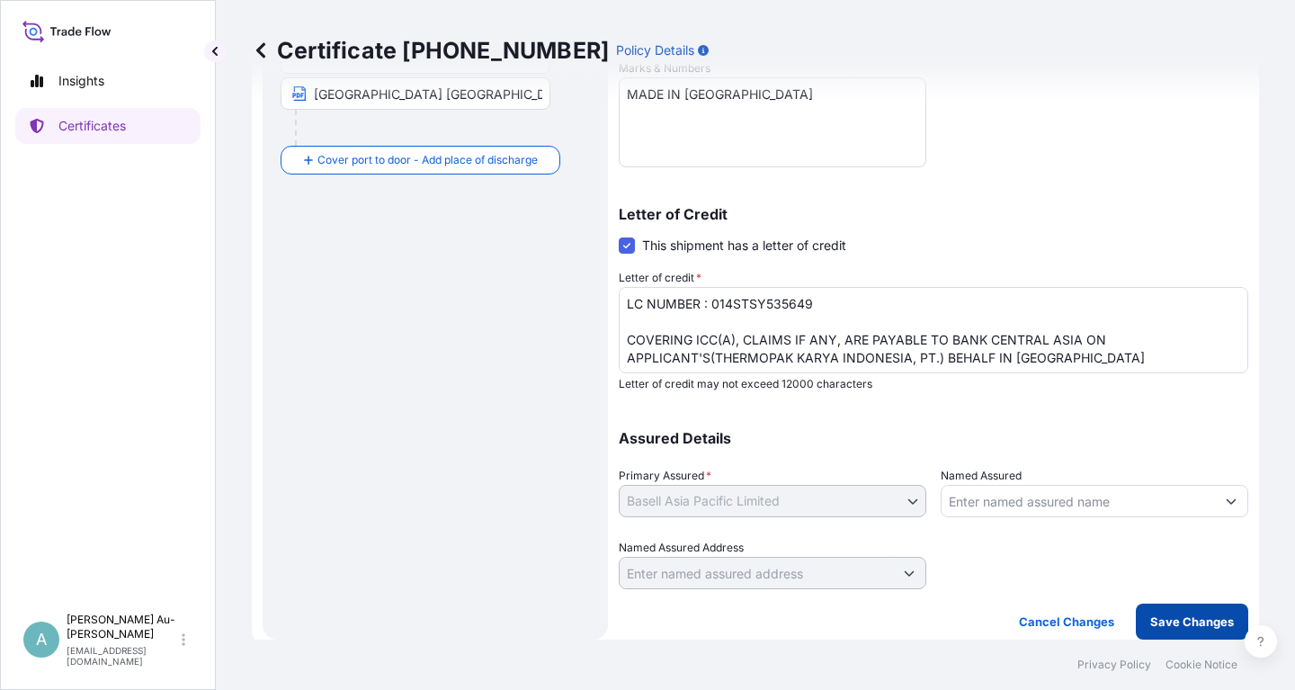
click at [1160, 626] on p "Save Changes" at bounding box center [1192, 621] width 84 height 18
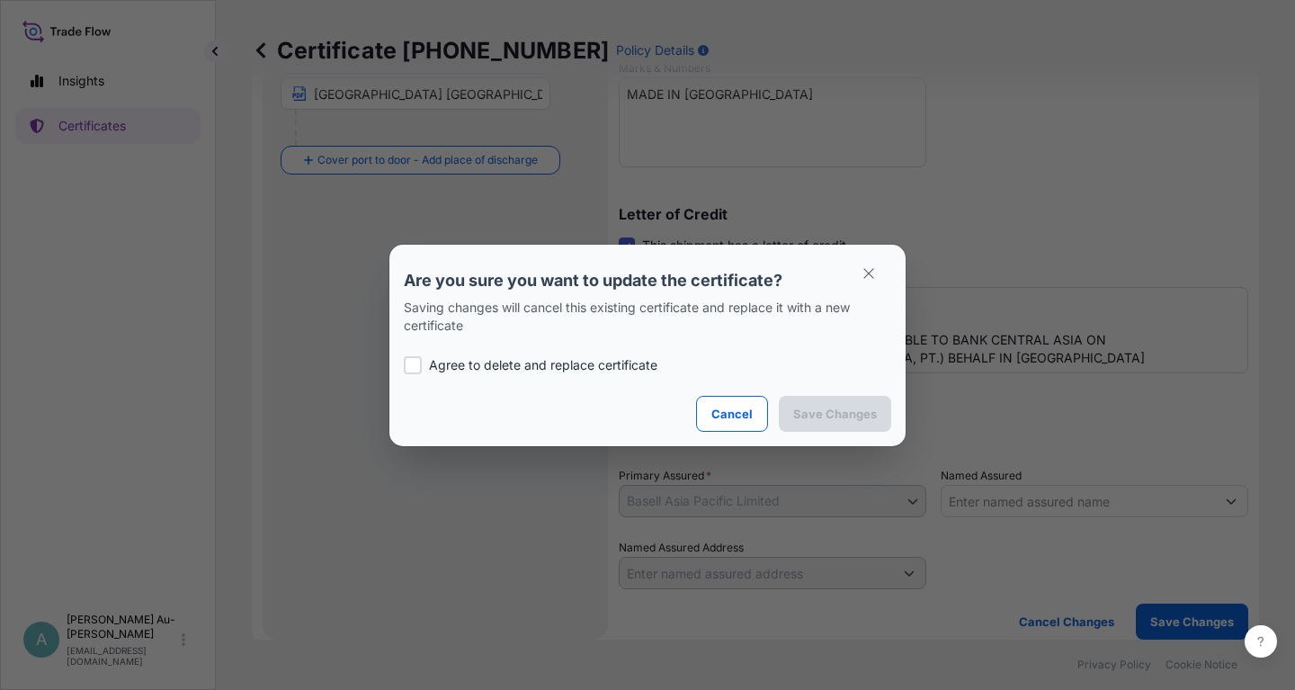
click at [519, 368] on p "Agree to delete and replace certificate" at bounding box center [543, 365] width 228 height 18
checkbox input "true"
click at [822, 424] on button "Save Changes" at bounding box center [835, 414] width 112 height 36
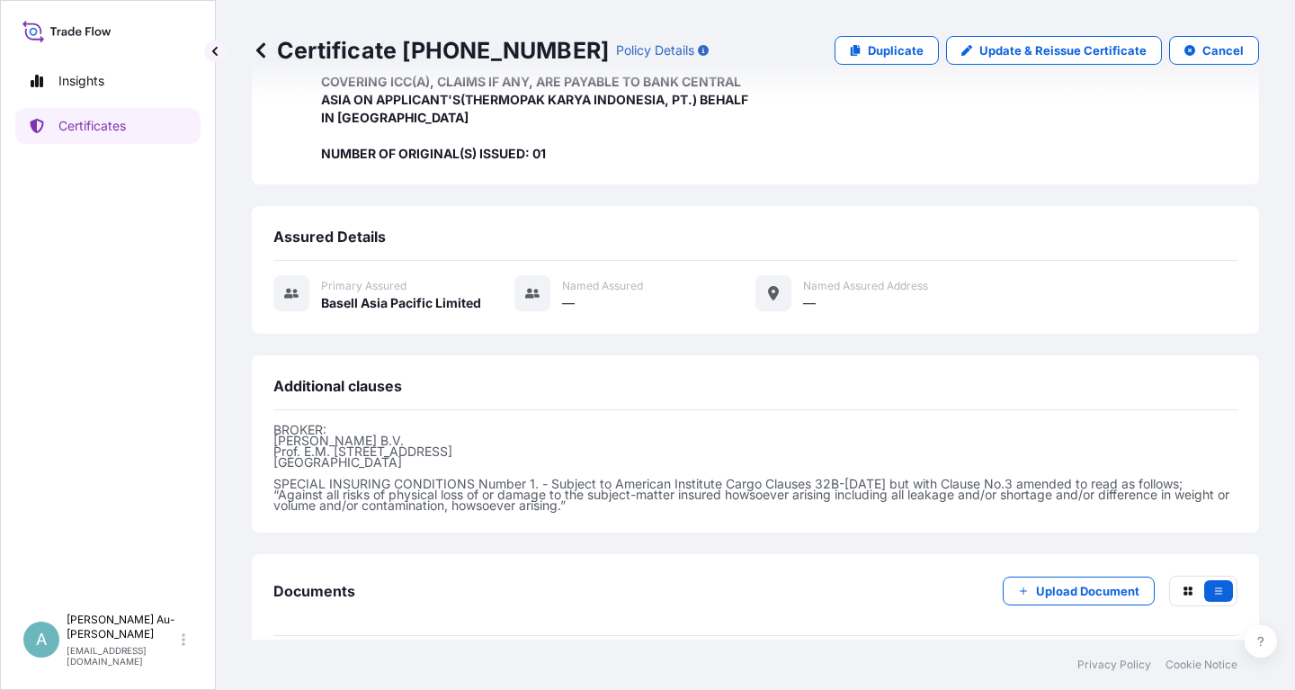
scroll to position [495, 0]
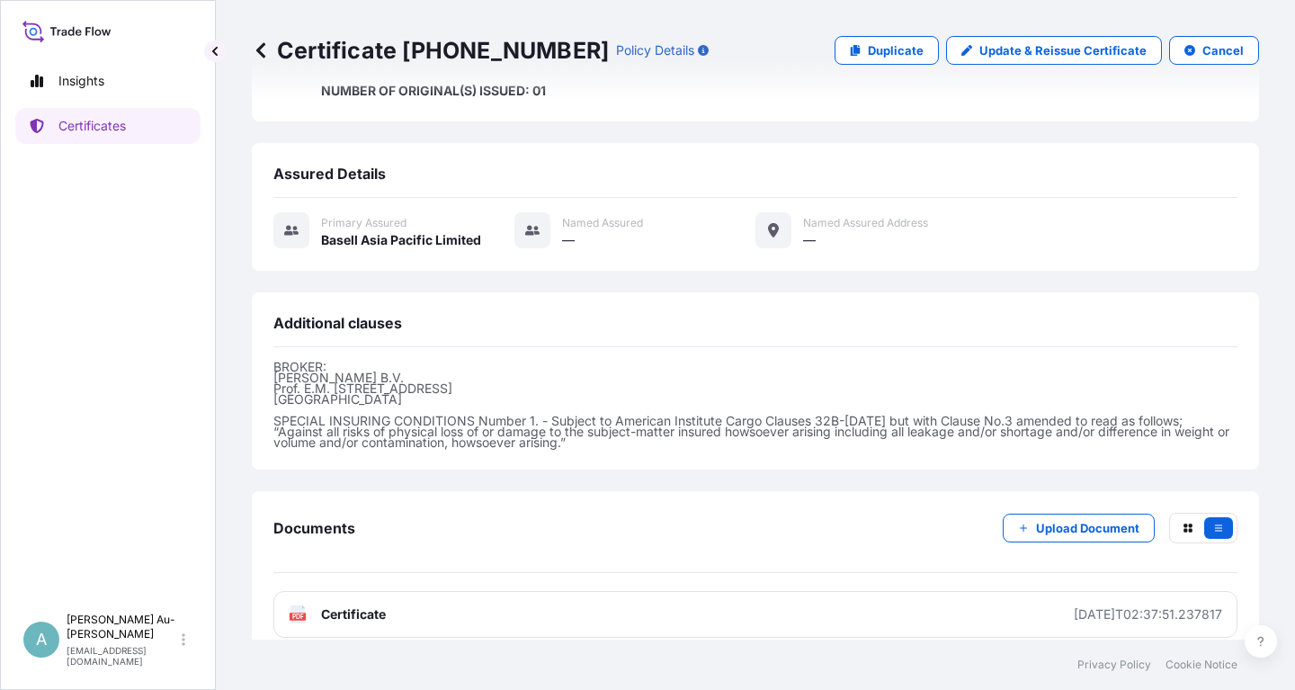
click at [540, 604] on link "PDF Certificate [DATE]T02:37:51.237817" at bounding box center [755, 614] width 964 height 47
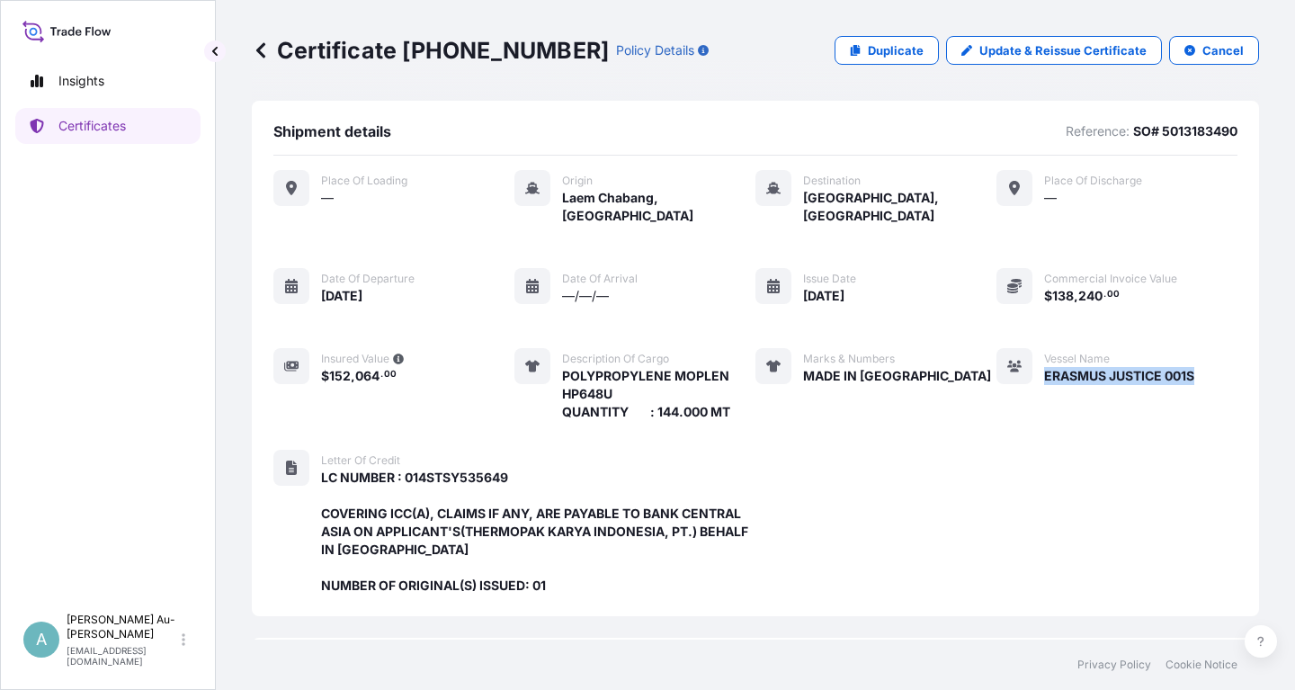
drag, startPoint x: 1045, startPoint y: 361, endPoint x: 1209, endPoint y: 360, distance: 163.7
click at [1194, 367] on span "ERASMUS JUSTICE 001S" at bounding box center [1119, 376] width 150 height 18
copy span "ERASMUS JUSTICE 001S"
click at [85, 124] on p "Certificates" at bounding box center [91, 126] width 67 height 18
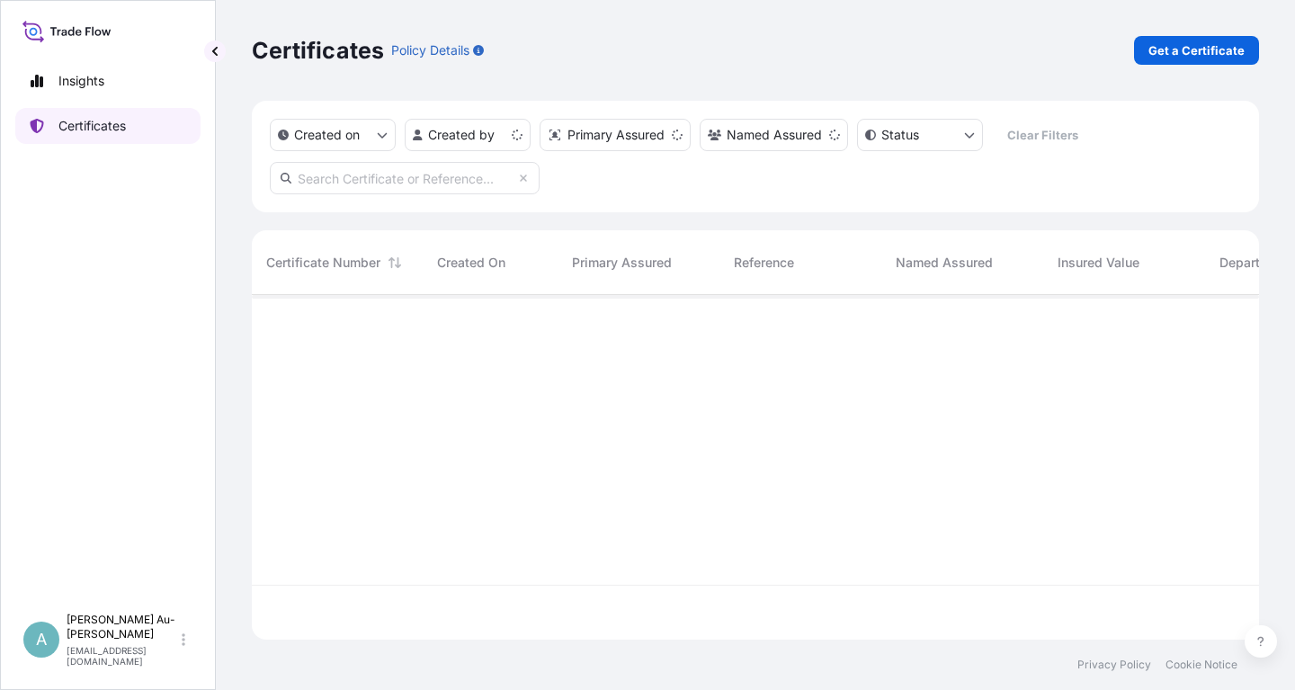
scroll to position [354, 1007]
click at [407, 182] on input "text" at bounding box center [405, 178] width 270 height 32
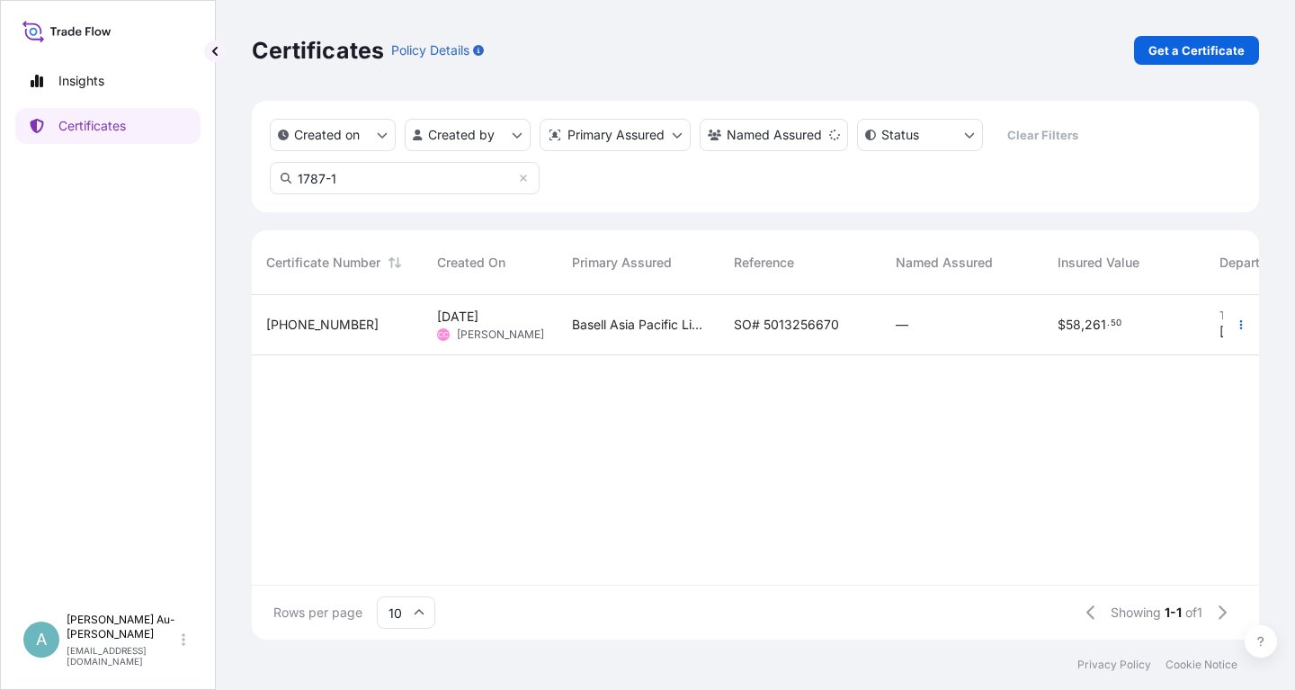
type input "1787-1"
click at [824, 327] on span "SO# 5013256670" at bounding box center [786, 325] width 105 height 18
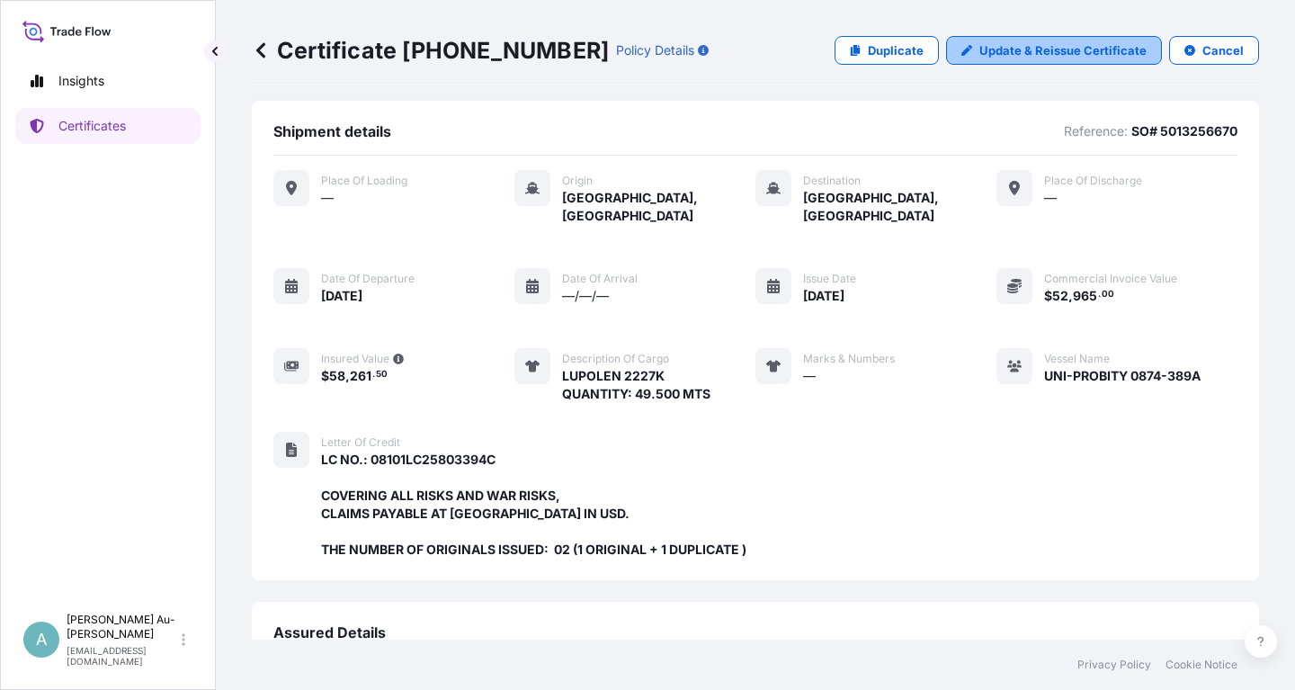
click at [1049, 58] on p "Update & Reissue Certificate" at bounding box center [1062, 50] width 167 height 18
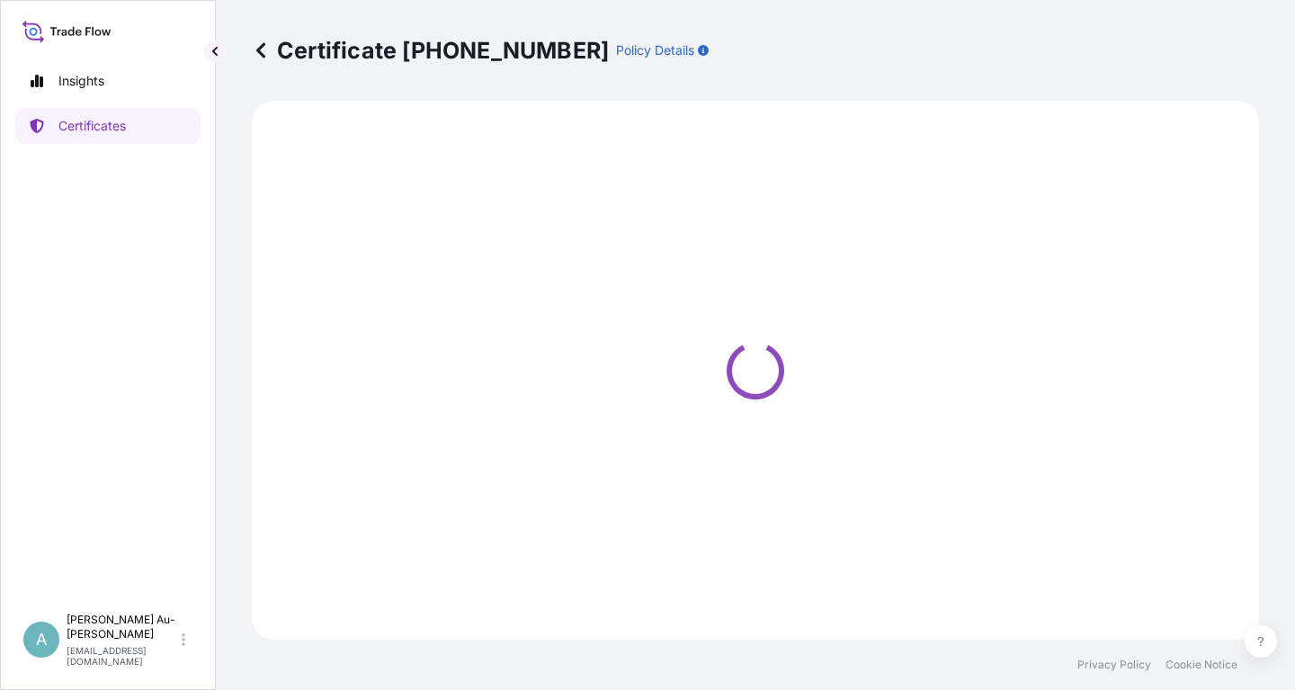
select select "Sea"
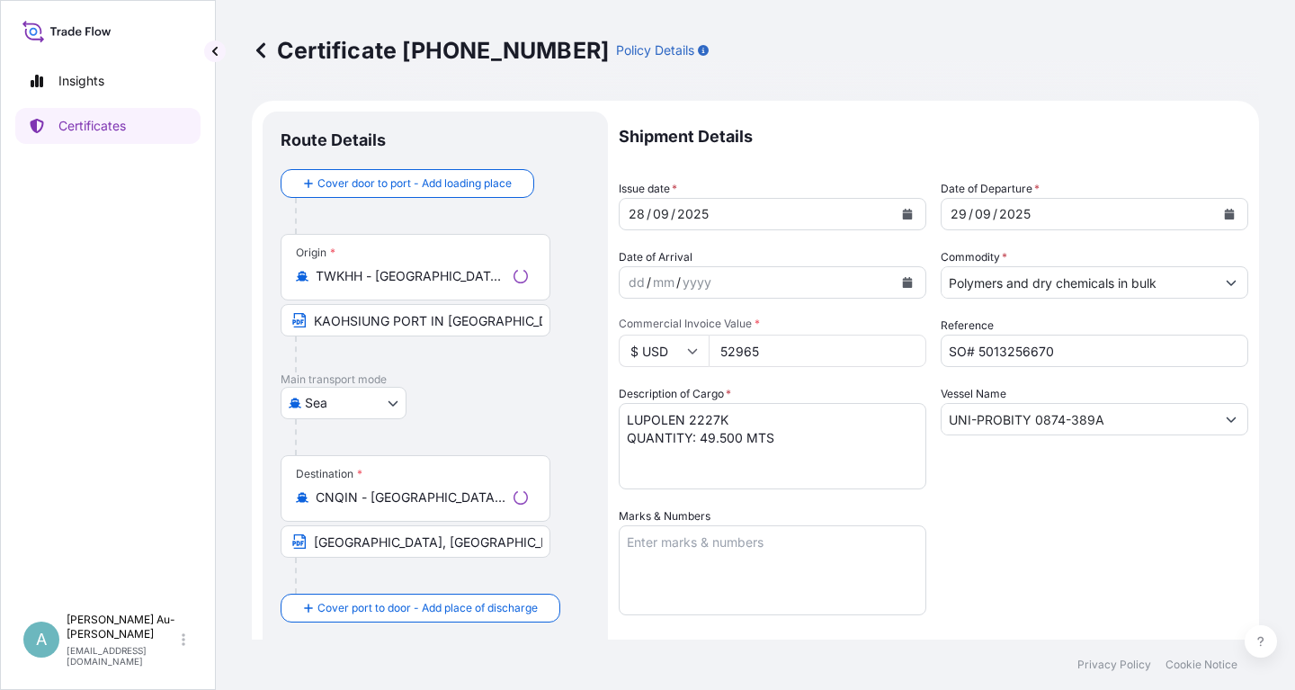
select select "32034"
click at [907, 216] on icon "Calendar" at bounding box center [908, 214] width 10 height 11
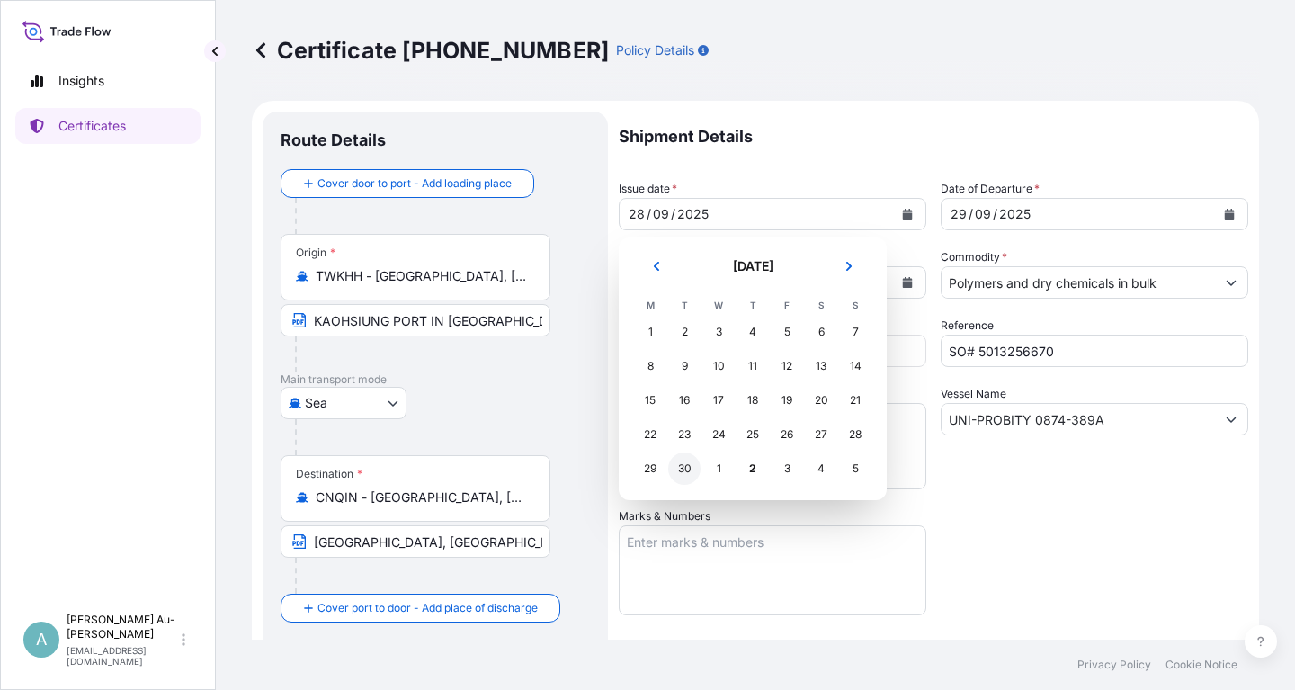
click at [681, 475] on div "30" at bounding box center [684, 468] width 32 height 32
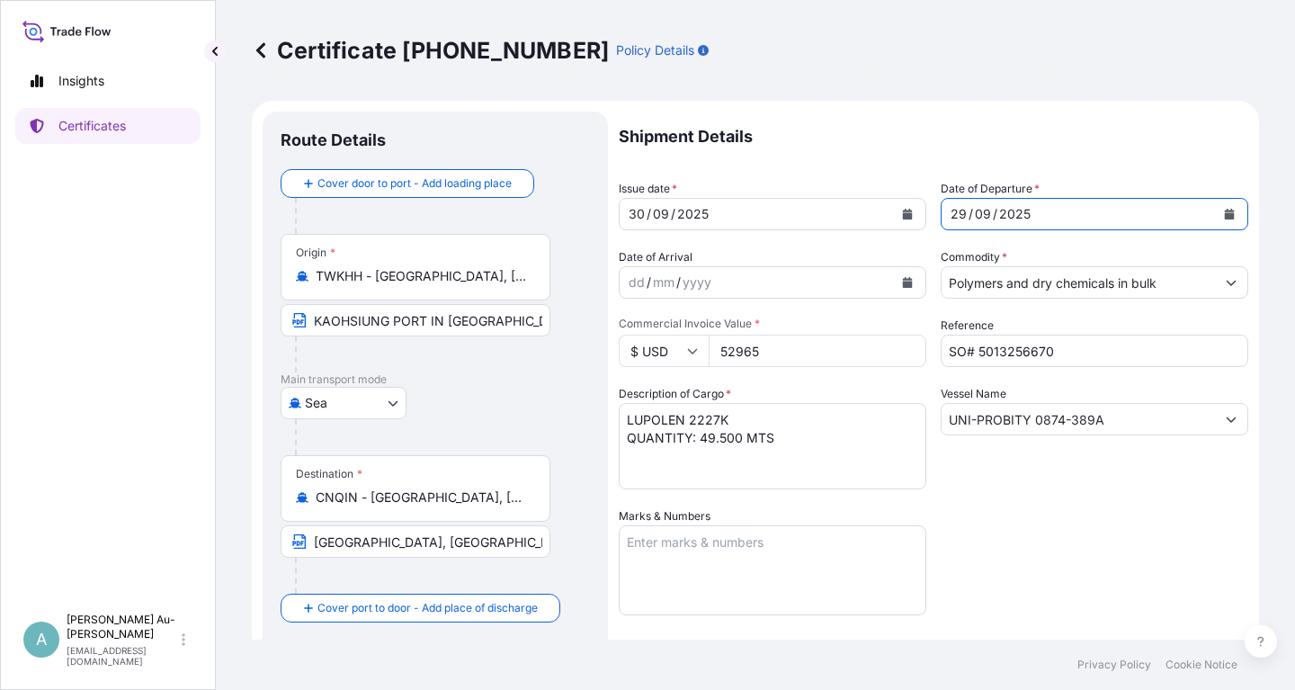
click at [1224, 213] on icon "Calendar" at bounding box center [1229, 214] width 11 height 11
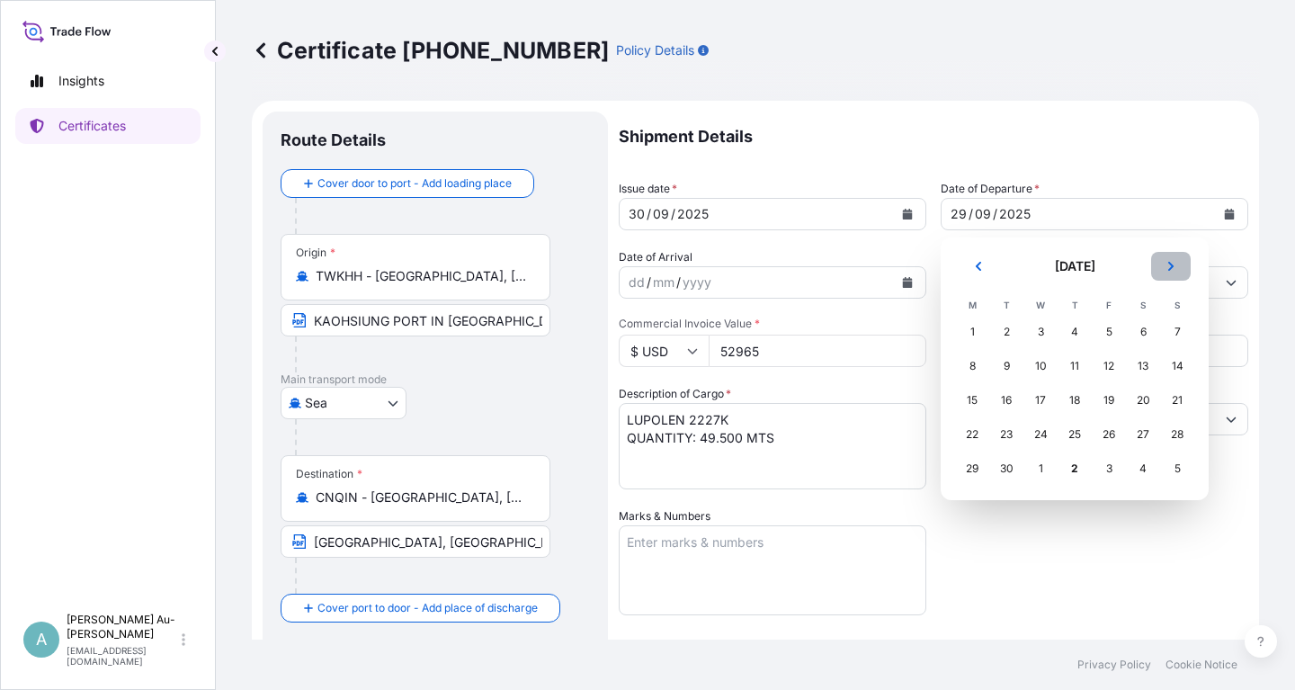
click at [1172, 264] on icon "Next" at bounding box center [1171, 266] width 11 height 11
click at [1047, 333] on div "1" at bounding box center [1040, 332] width 32 height 32
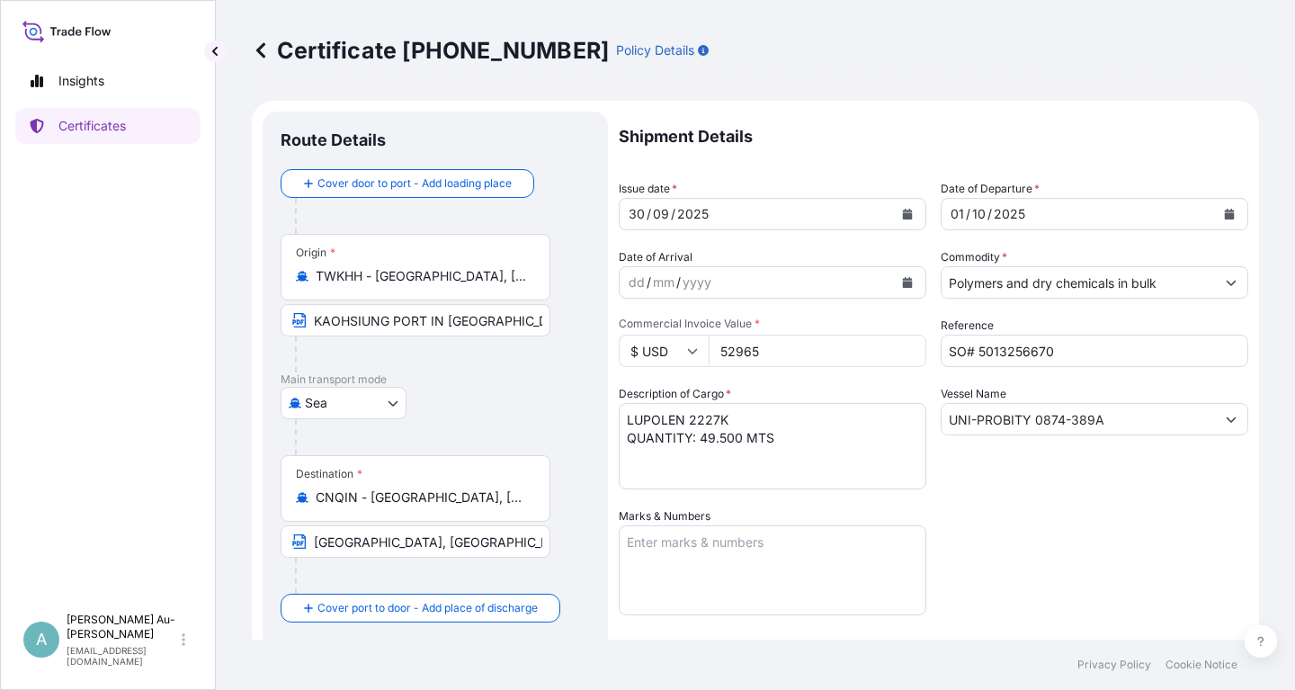
click at [1065, 532] on div "Shipment Details Issue date * [DATE] Date of Departure * [DATE] Date of Arrival…" at bounding box center [934, 574] width 630 height 925
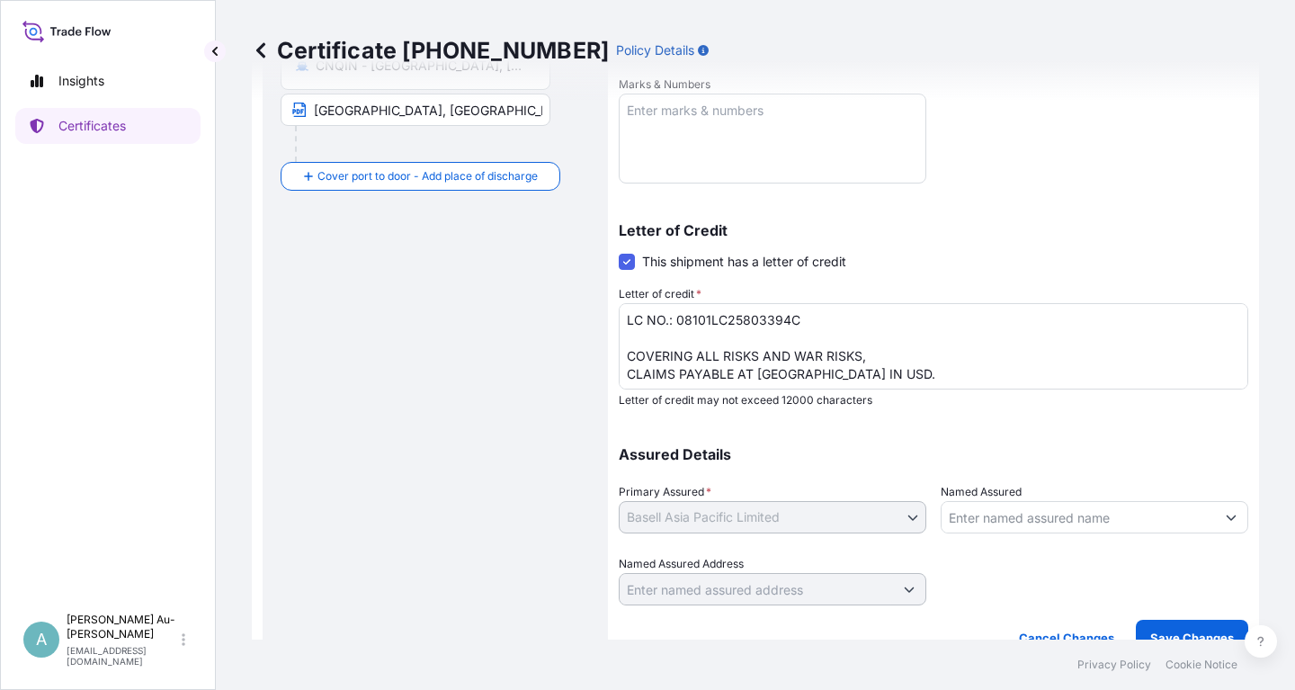
scroll to position [448, 0]
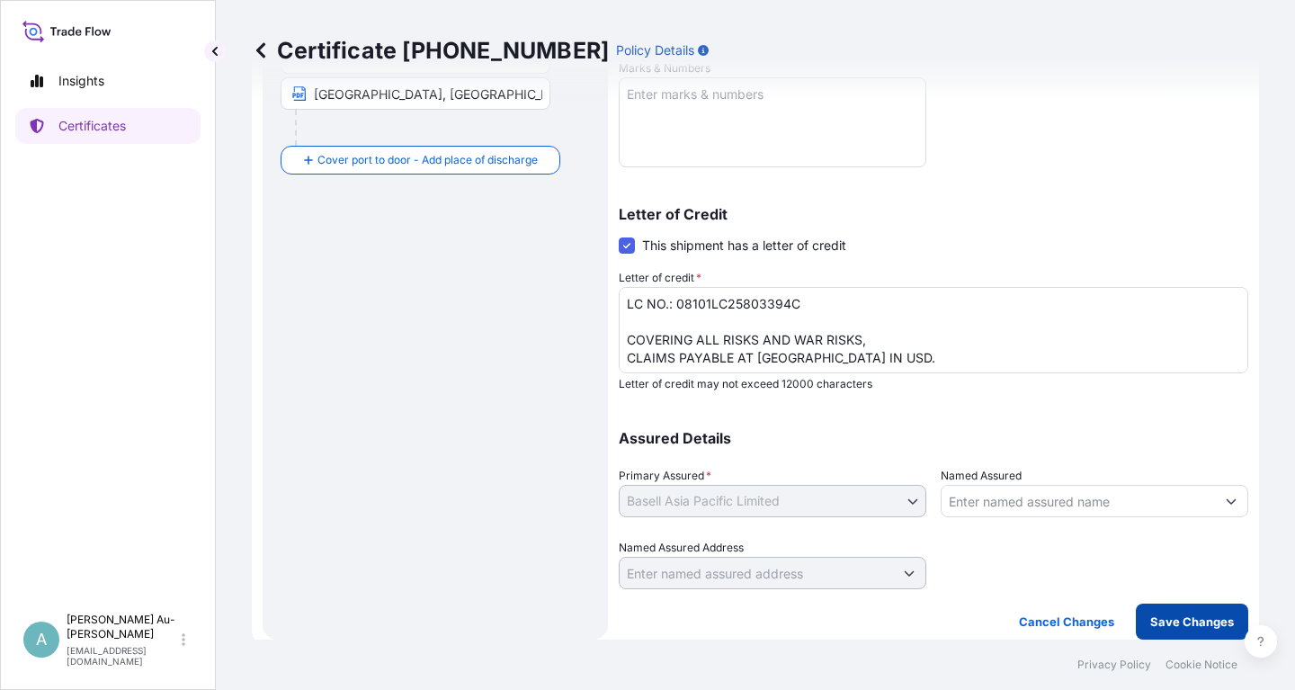
click at [1158, 618] on p "Save Changes" at bounding box center [1192, 621] width 84 height 18
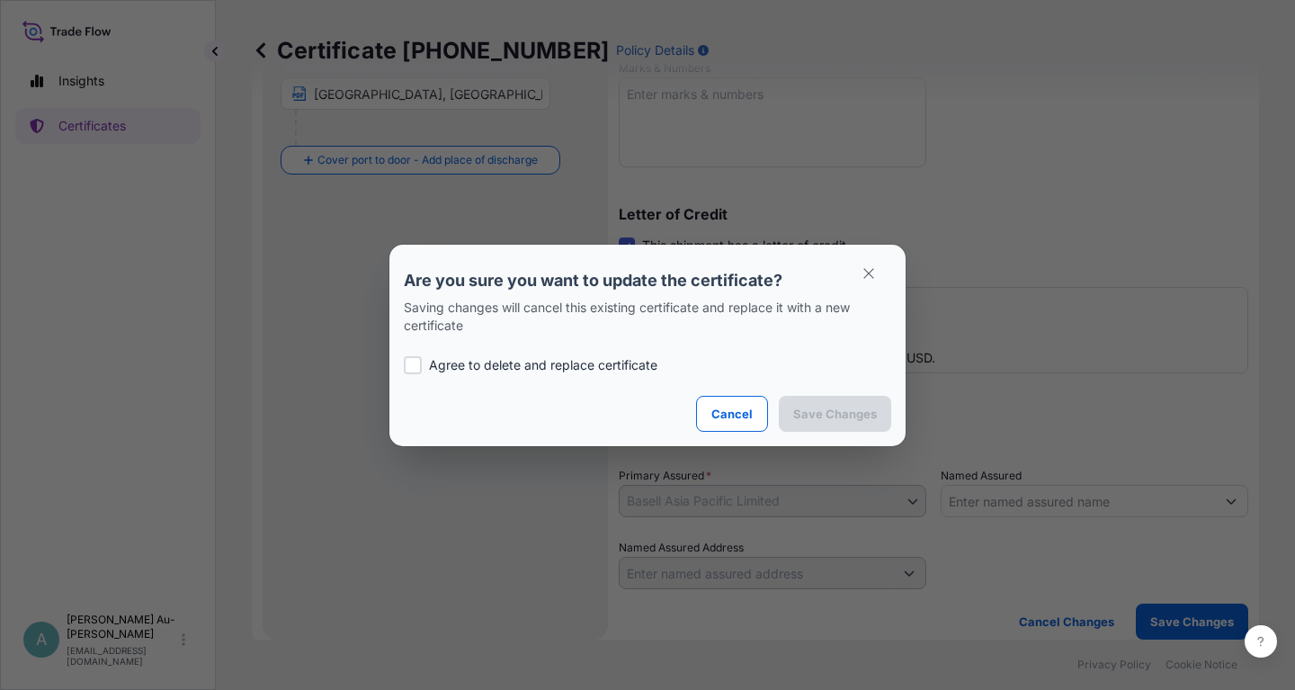
click at [502, 361] on p "Agree to delete and replace certificate" at bounding box center [543, 365] width 228 height 18
checkbox input "true"
click at [823, 416] on p "Save Changes" at bounding box center [835, 414] width 84 height 18
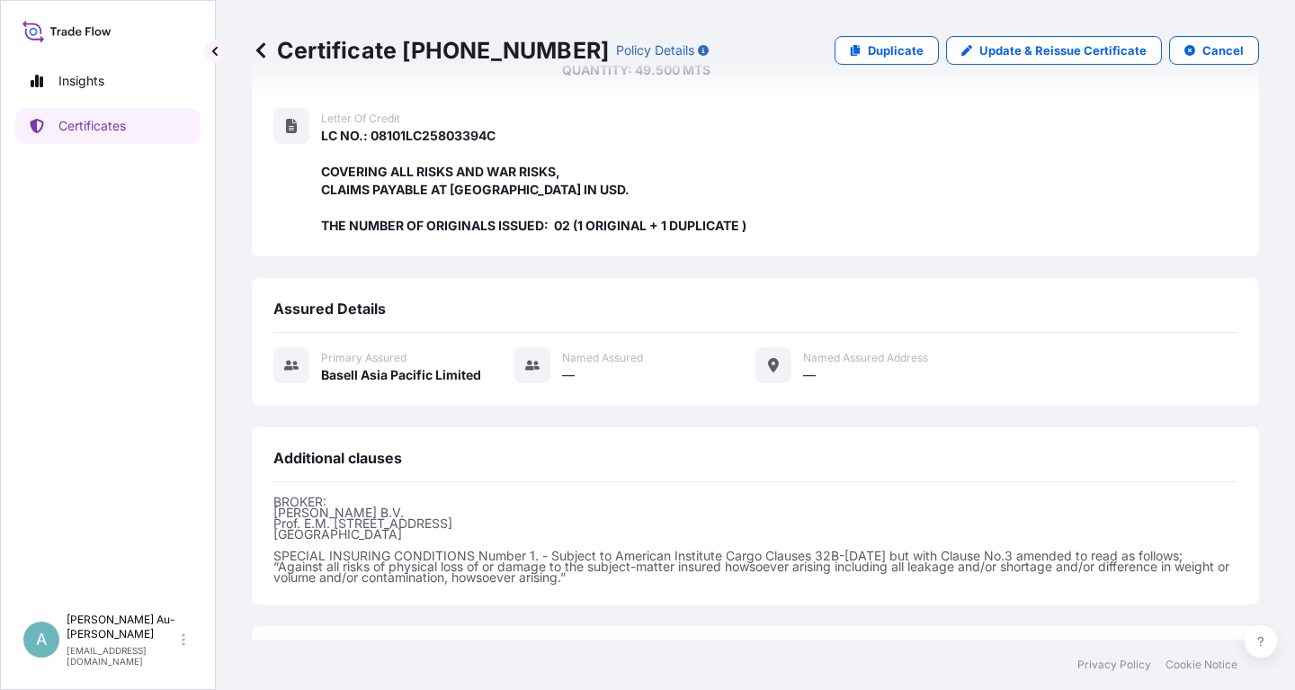
scroll to position [459, 0]
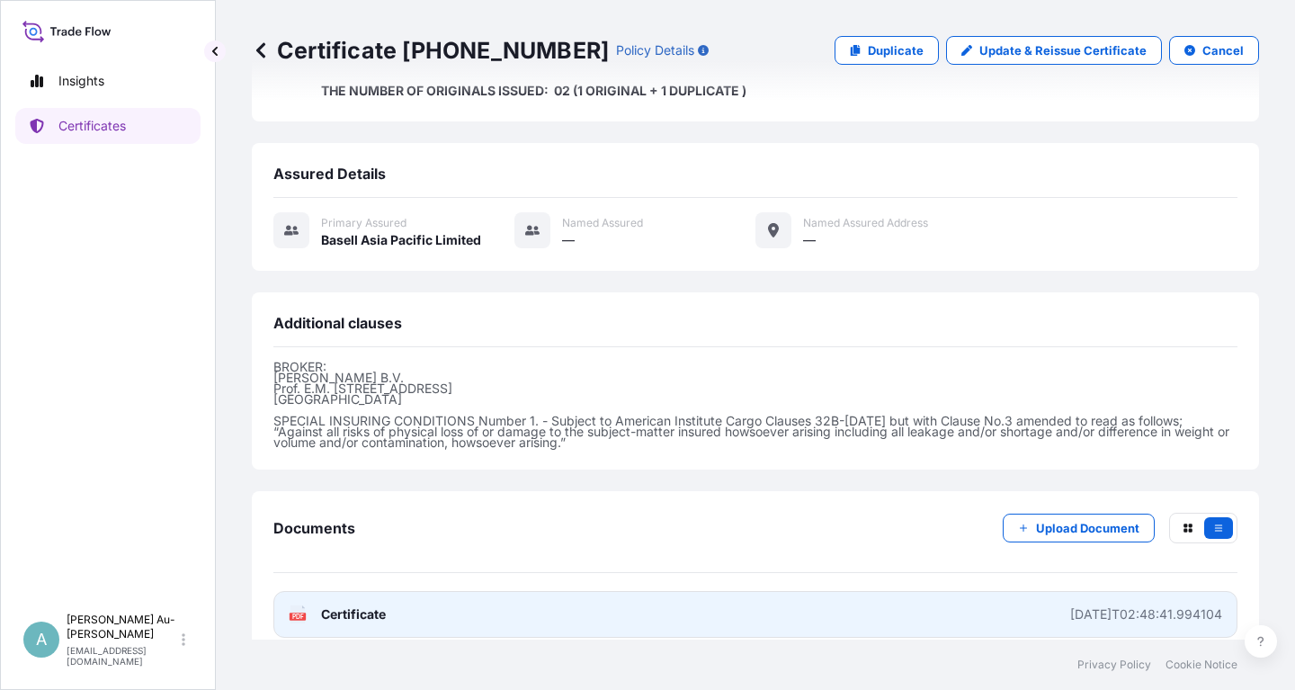
click at [358, 605] on span "Certificate" at bounding box center [353, 614] width 65 height 18
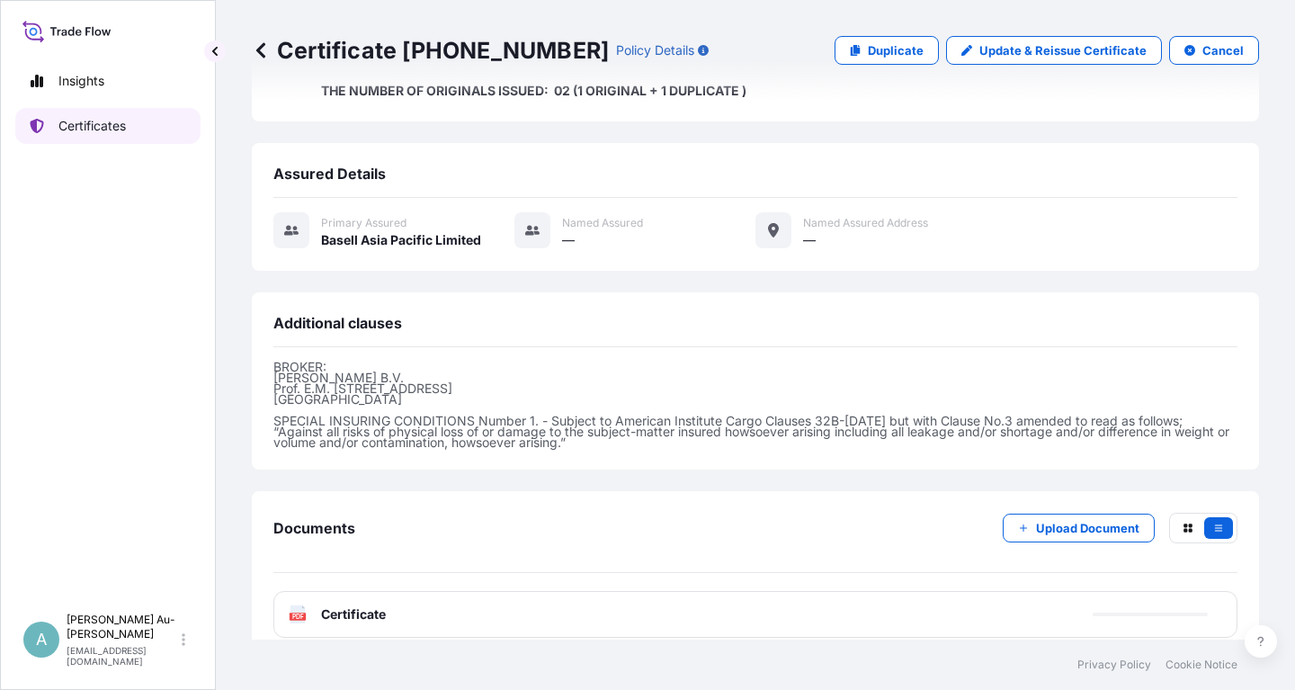
click at [112, 132] on p "Certificates" at bounding box center [91, 126] width 67 height 18
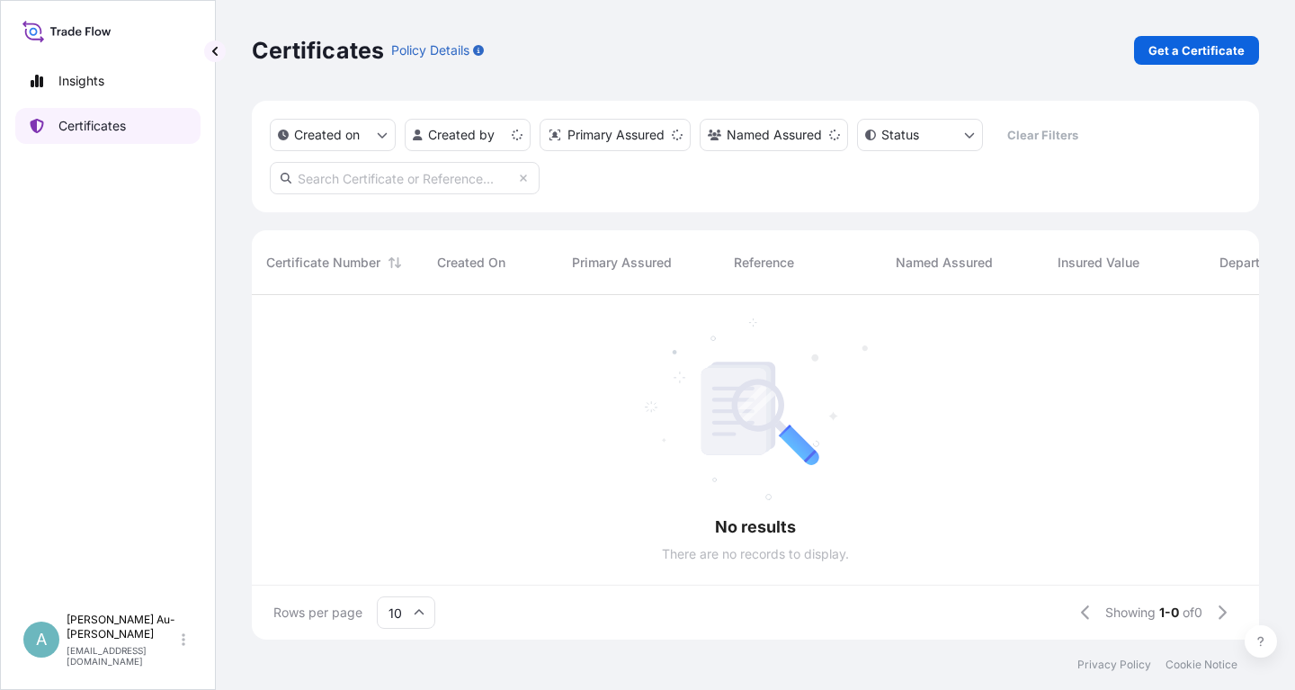
scroll to position [354, 1007]
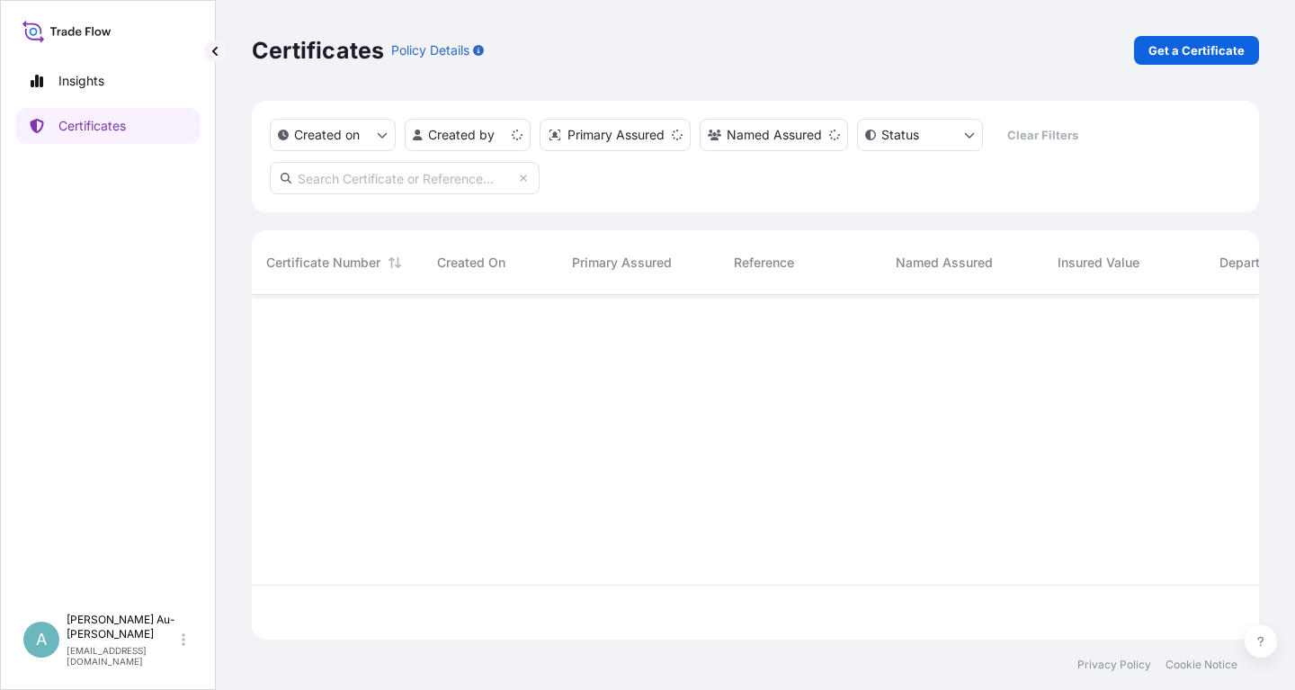
click at [373, 190] on input "text" at bounding box center [405, 178] width 270 height 32
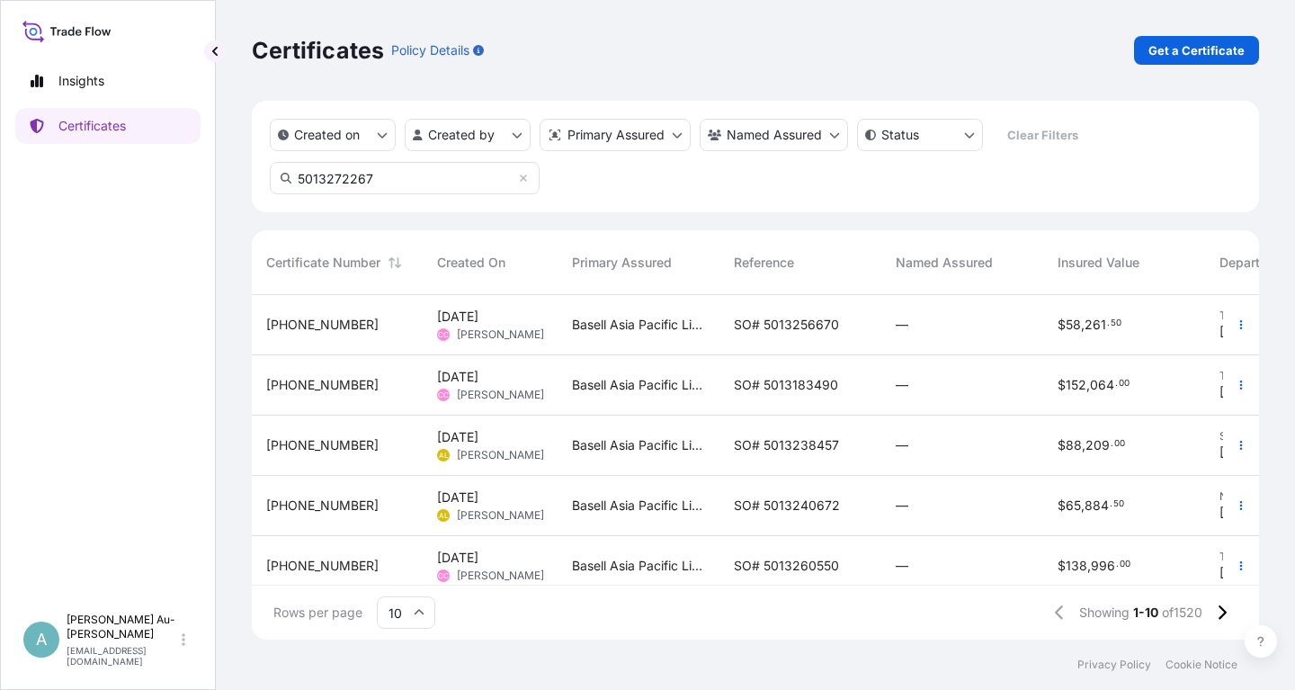
drag, startPoint x: 397, startPoint y: 177, endPoint x: 268, endPoint y: 210, distance: 132.8
click at [270, 194] on input "5013272267" at bounding box center [405, 178] width 270 height 32
type input "1804-1"
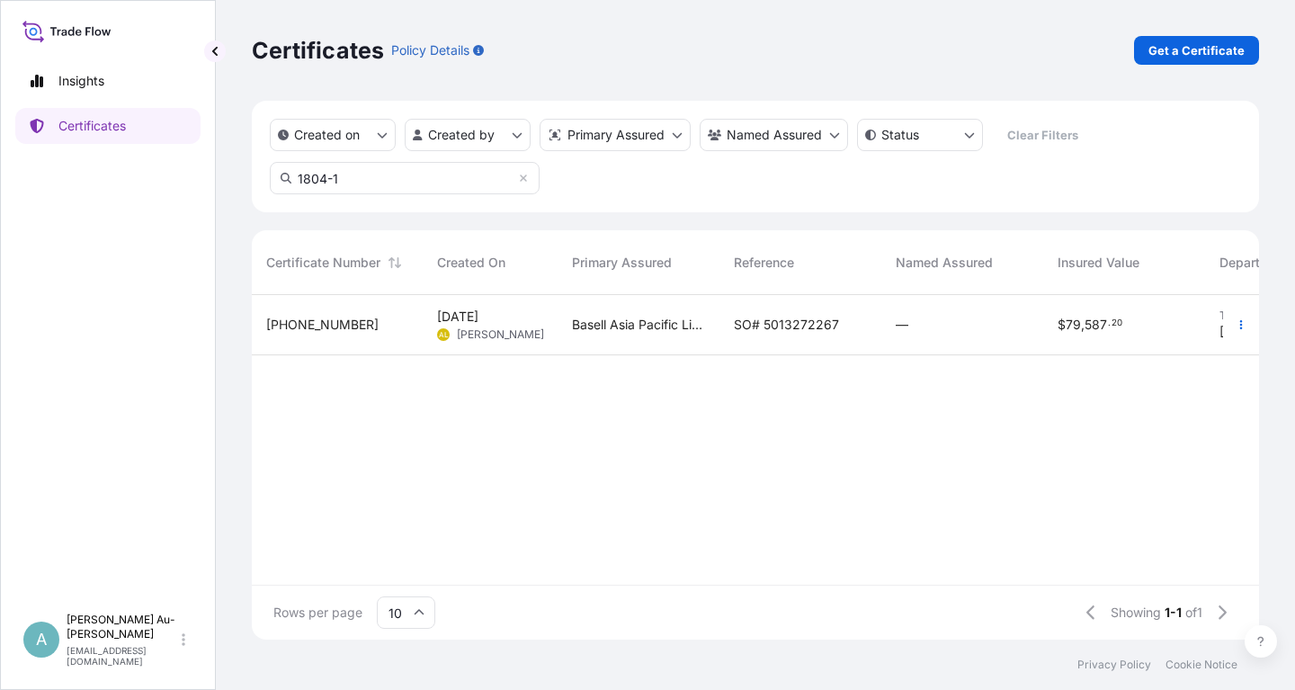
click at [782, 326] on span "SO# 5013272267" at bounding box center [786, 325] width 105 height 18
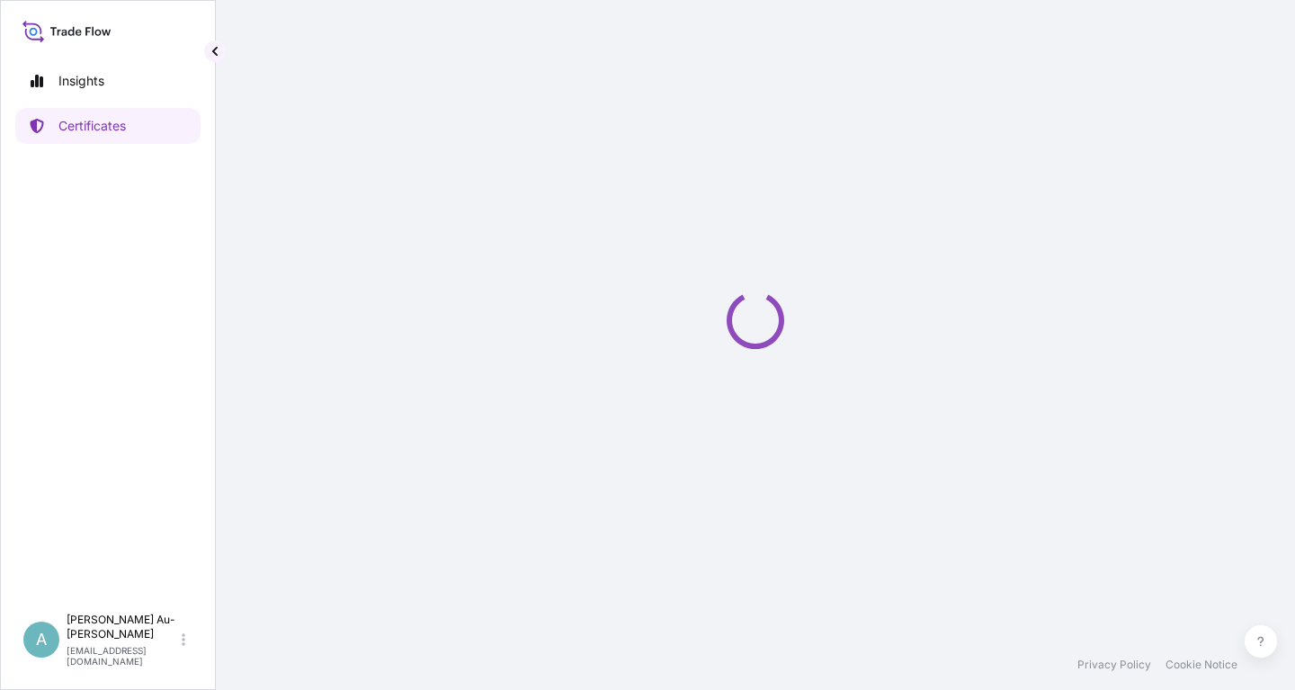
click at [782, 326] on icon "Loading" at bounding box center [756, 320] width 72 height 69
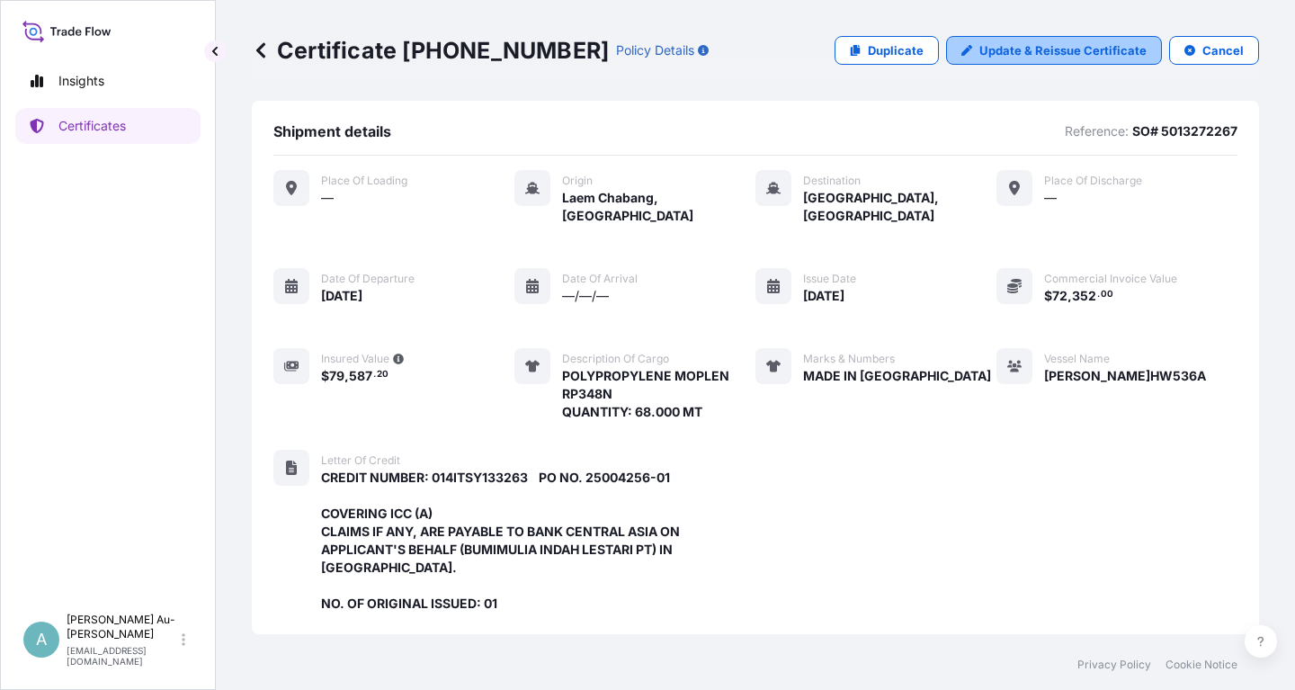
click at [1067, 50] on p "Update & Reissue Certificate" at bounding box center [1062, 50] width 167 height 18
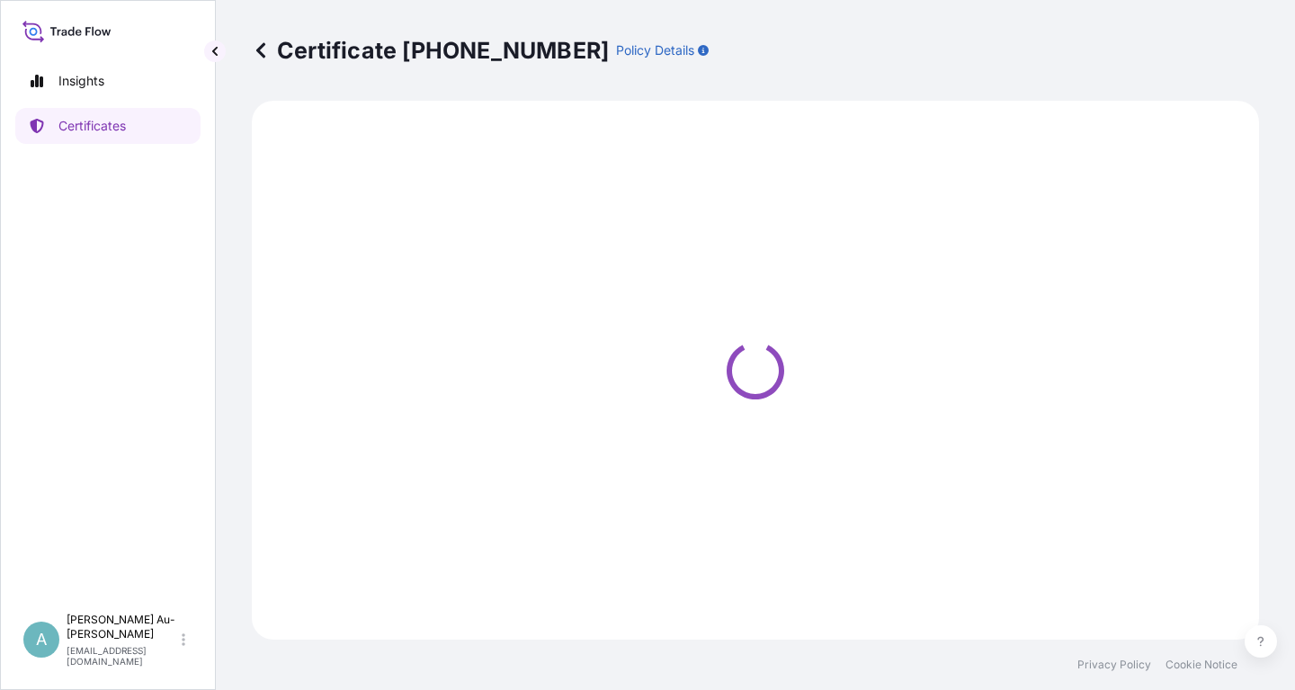
select select "Sea"
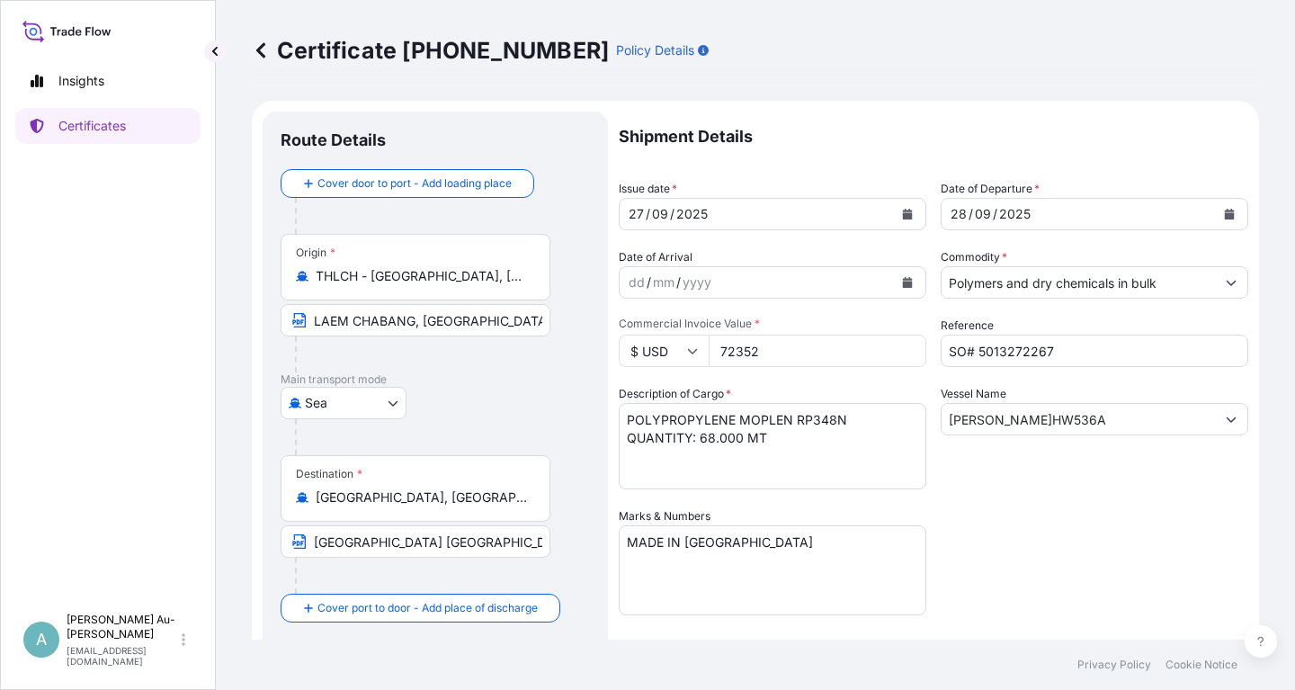
select select "32034"
click at [914, 217] on button "Calendar" at bounding box center [907, 214] width 29 height 29
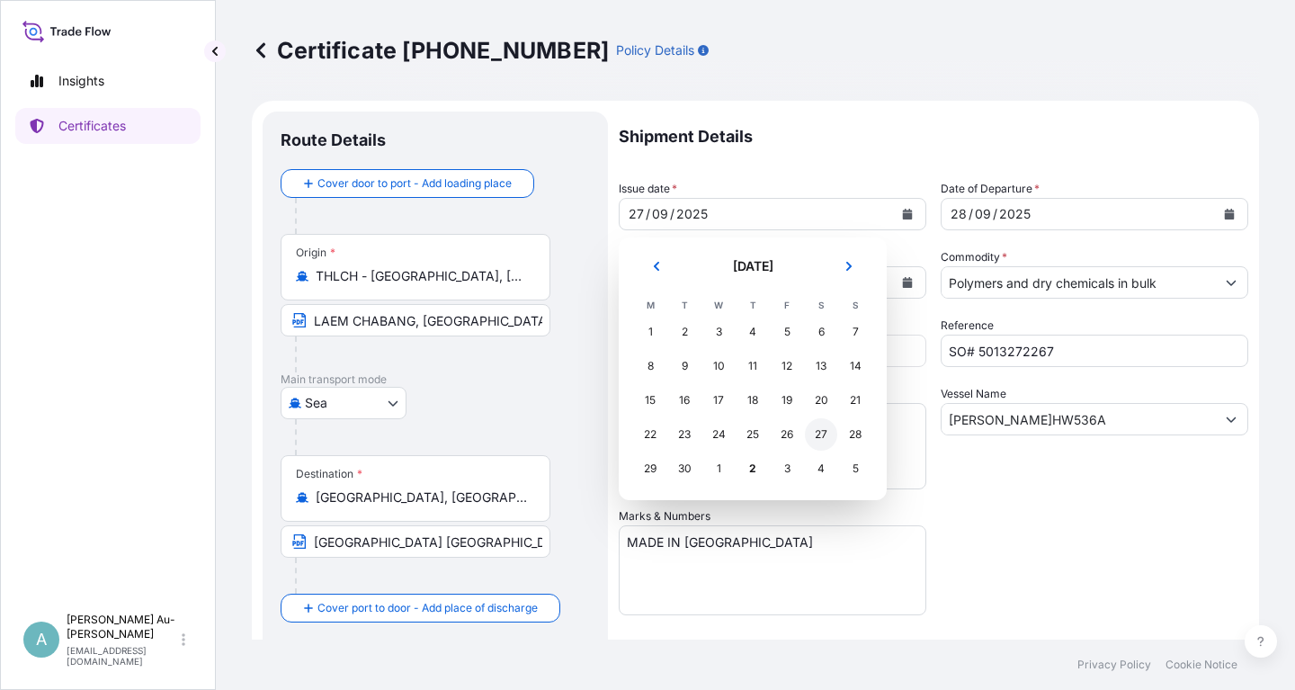
click at [818, 435] on div "27" at bounding box center [821, 434] width 32 height 32
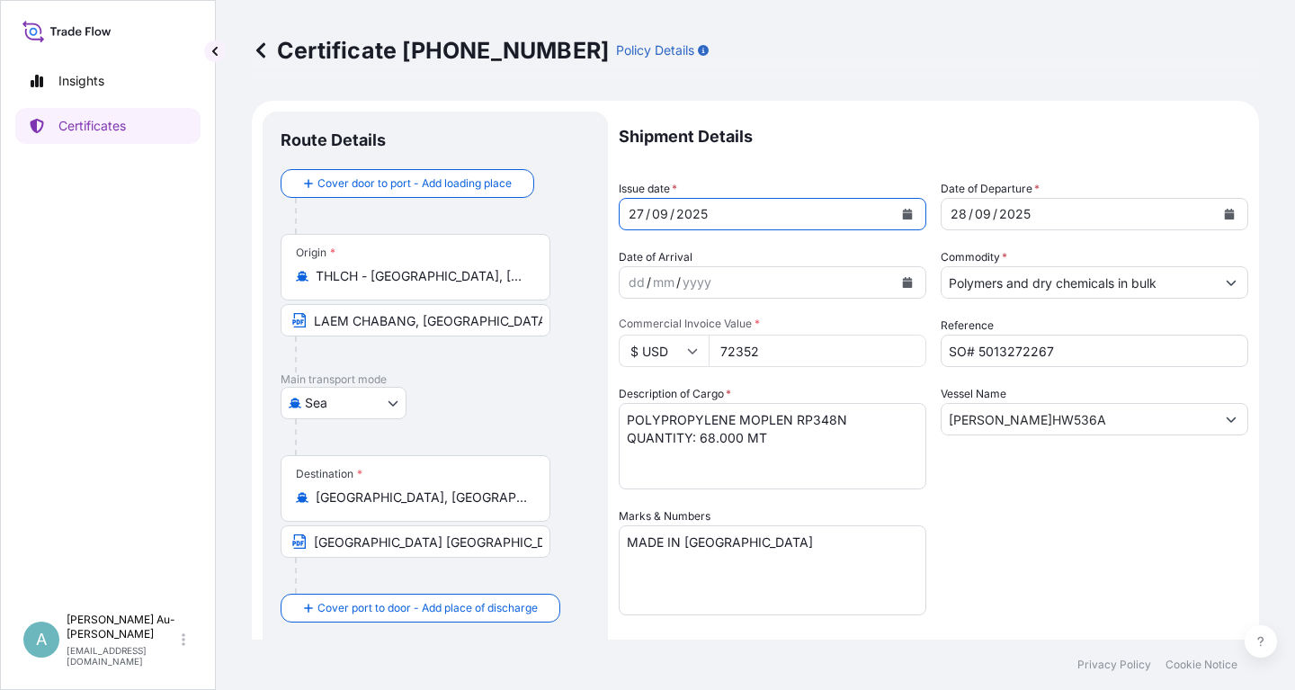
click at [1000, 524] on div "Shipment Details Issue date * [DATE] Date of Departure * [DATE] Date of Arrival…" at bounding box center [934, 574] width 630 height 925
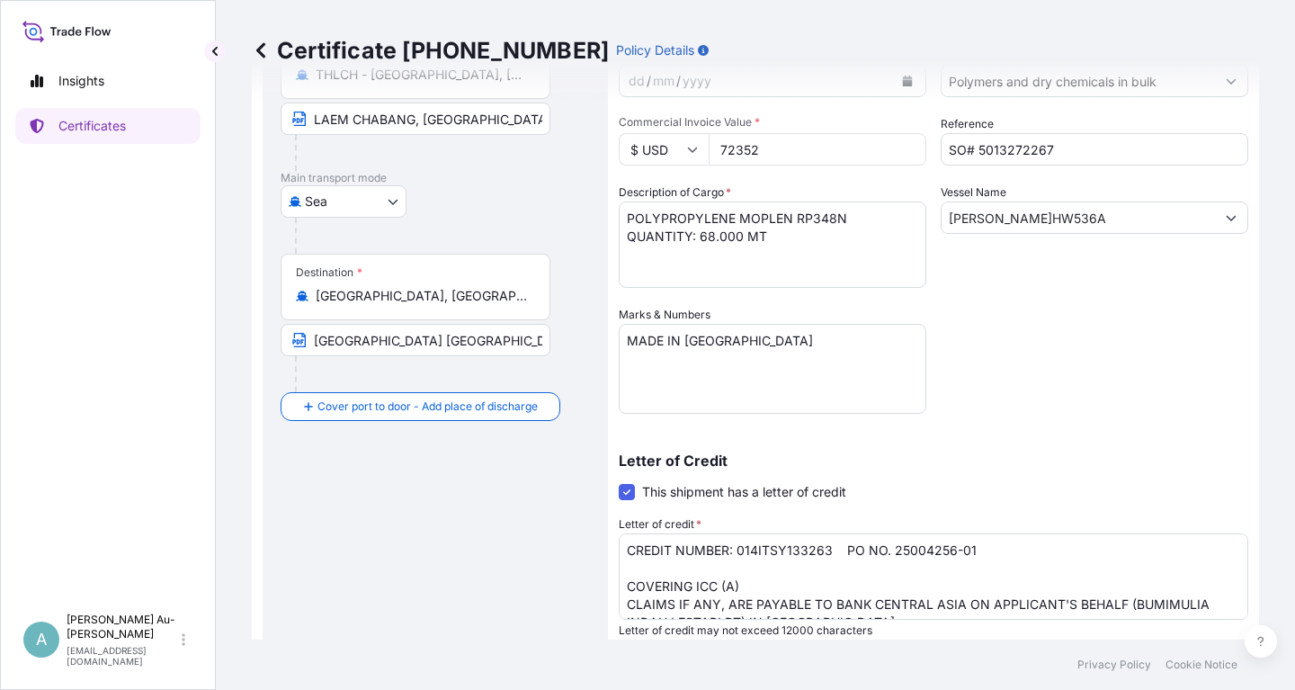
scroll to position [108, 0]
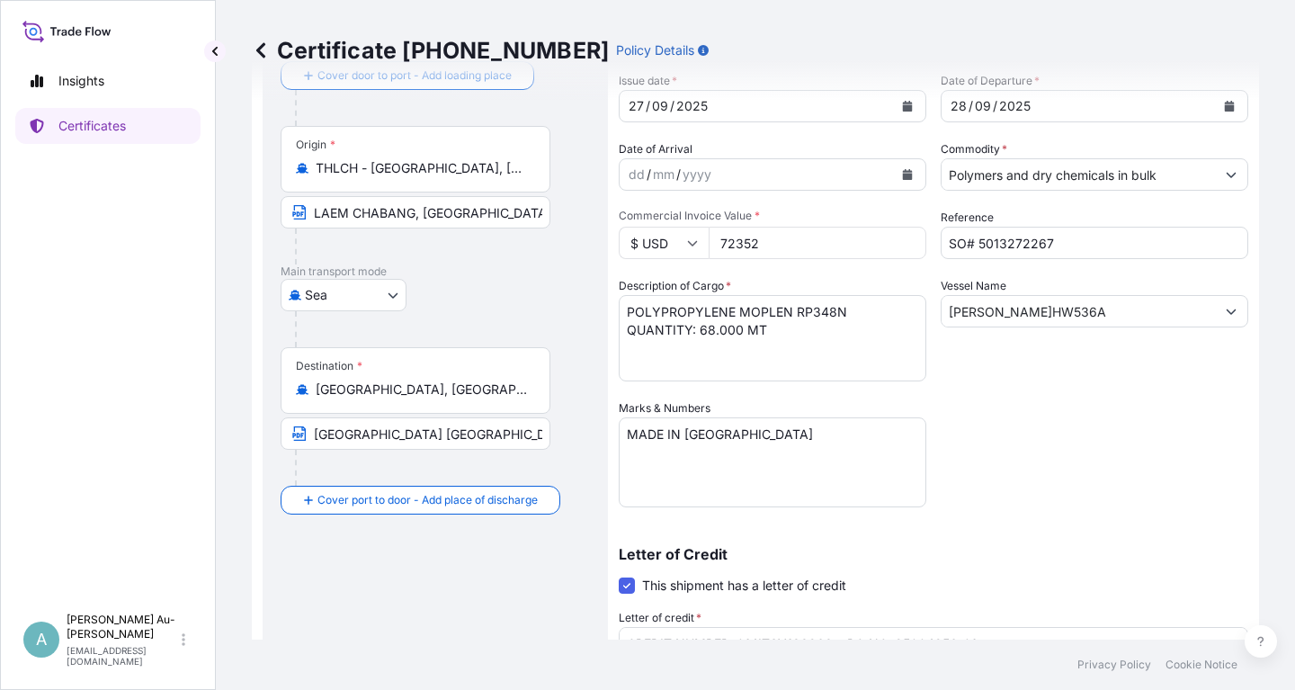
drag, startPoint x: 1144, startPoint y: 496, endPoint x: 1097, endPoint y: 496, distance: 46.8
click at [1121, 496] on div "Shipment Details Issue date * [DATE] Date of Departure * [DATE] Date of Arrival…" at bounding box center [934, 466] width 630 height 925
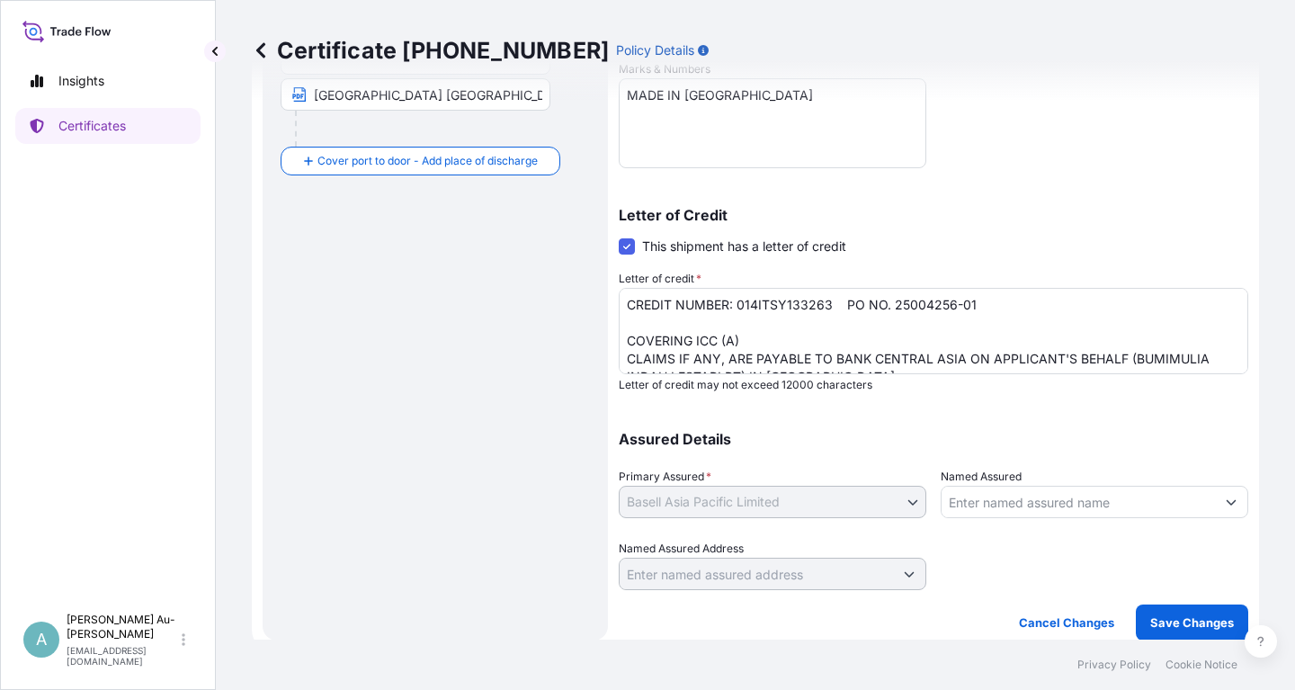
scroll to position [448, 0]
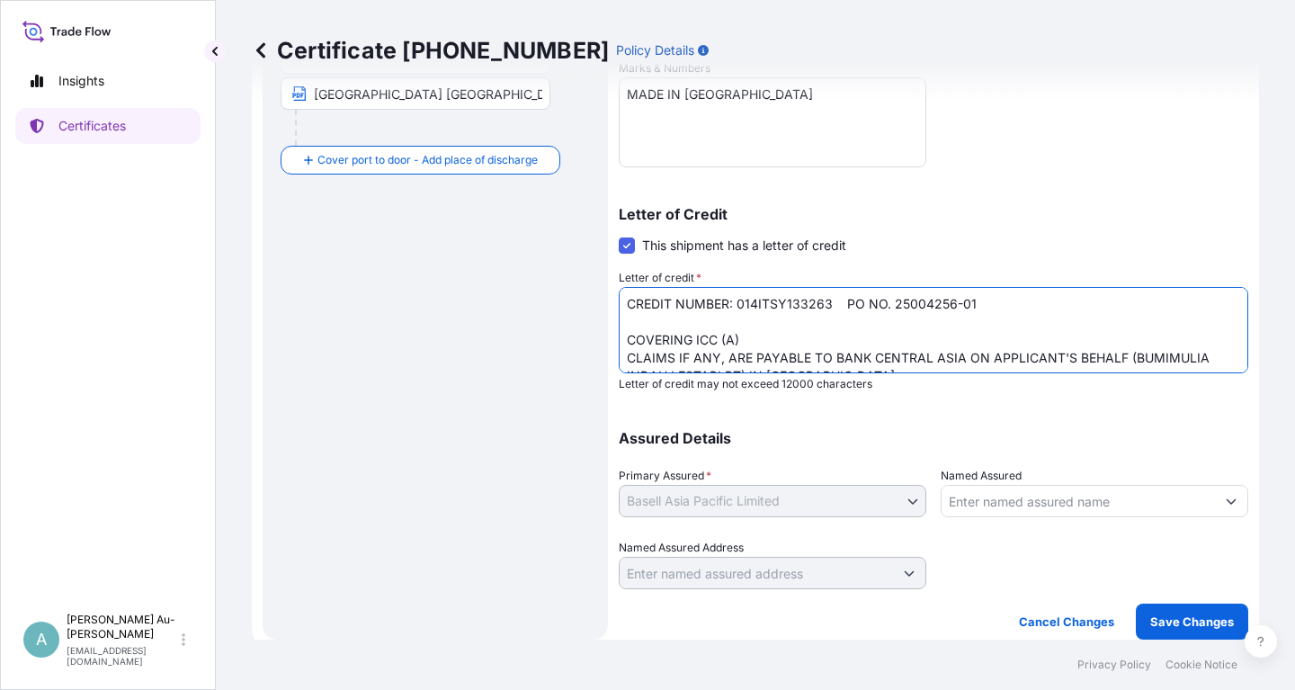
click at [845, 308] on textarea "CREDIT NUMBER: 014ITSY133263 PO NO. 25004256-01 COVERING ICC (A) CLAIMS IF ANY,…" at bounding box center [934, 330] width 630 height 86
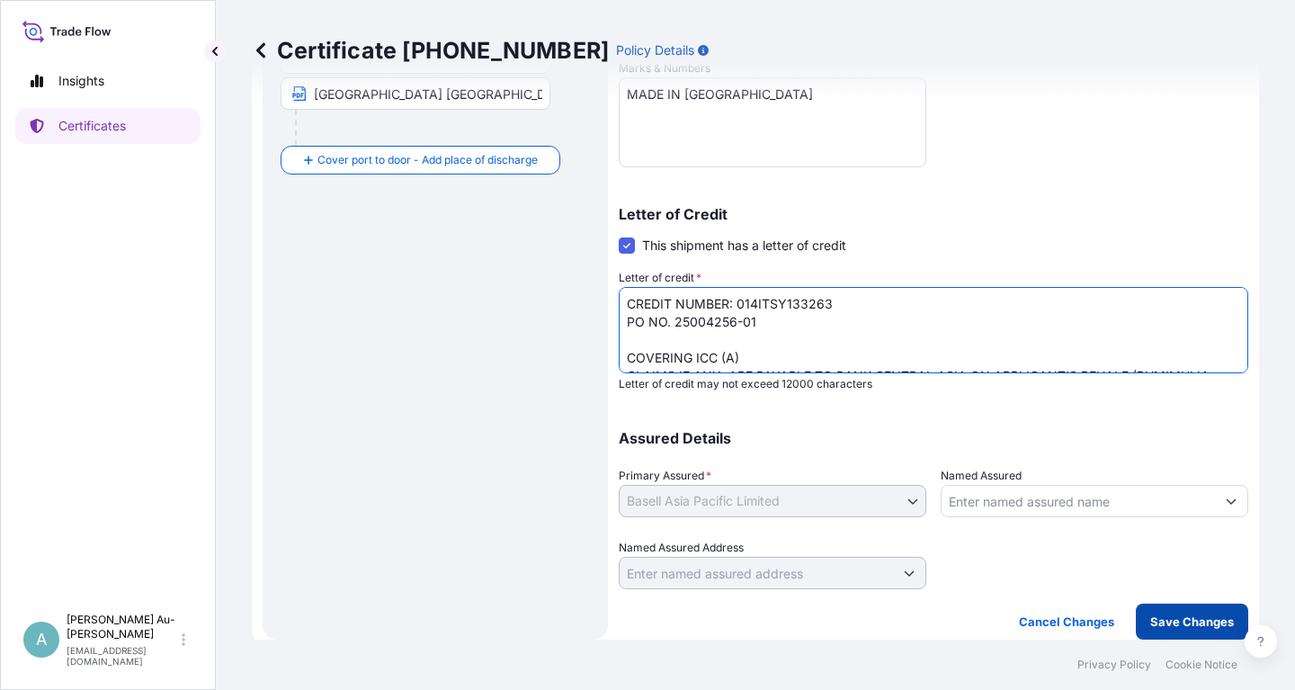
type textarea "CREDIT NUMBER: 014ITSY133263 PO NO. 25004256-01 COVERING ICC (A) CLAIMS IF ANY,…"
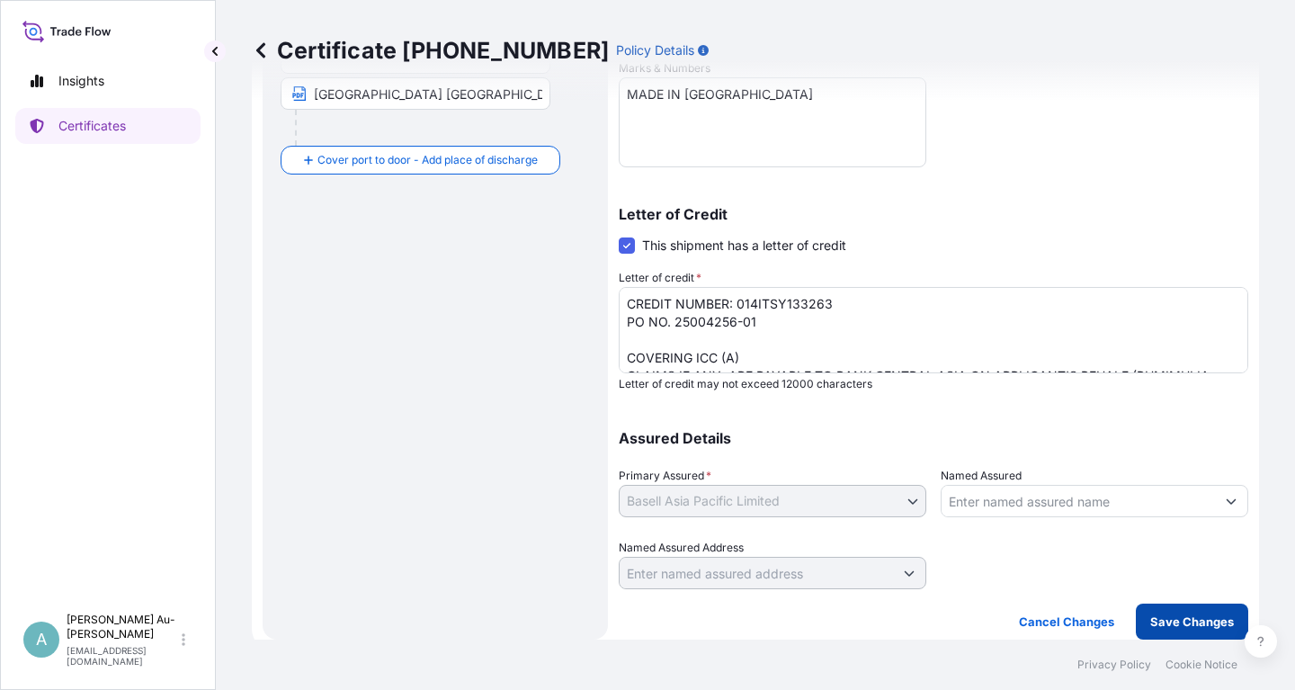
click at [1186, 619] on p "Save Changes" at bounding box center [1192, 621] width 84 height 18
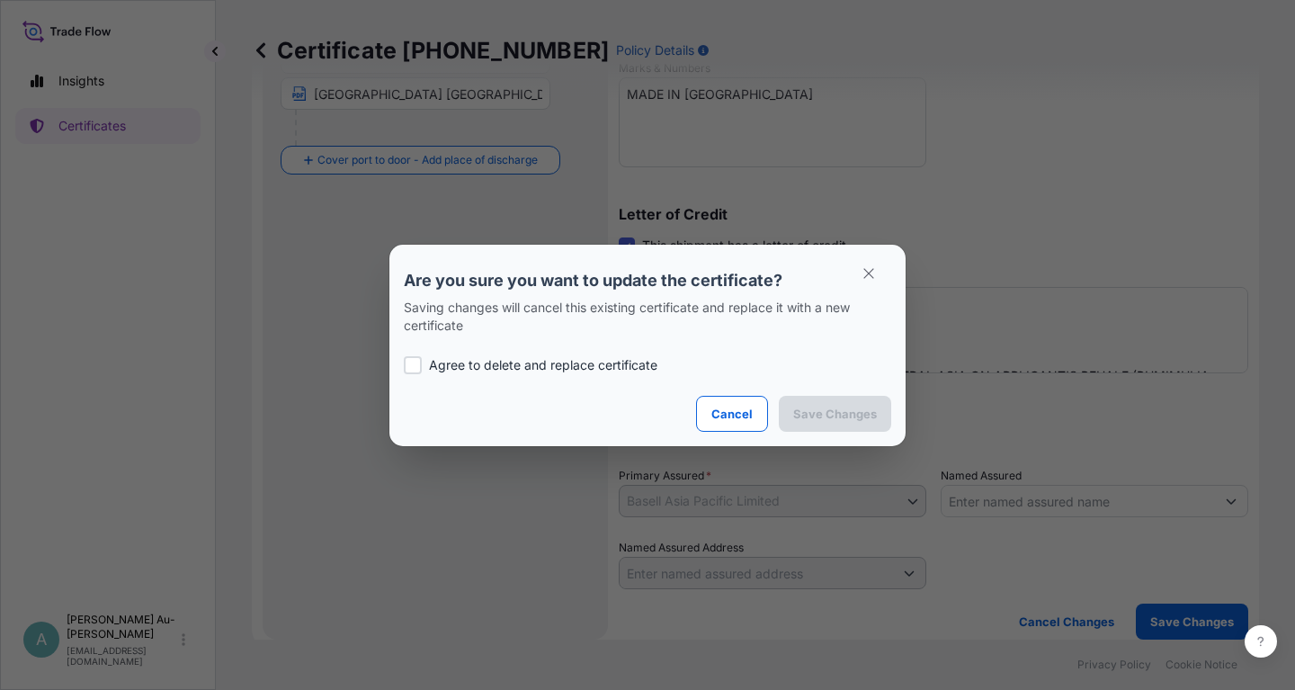
click at [455, 366] on p "Agree to delete and replace certificate" at bounding box center [543, 365] width 228 height 18
checkbox input "true"
click at [836, 407] on p "Save Changes" at bounding box center [835, 414] width 84 height 18
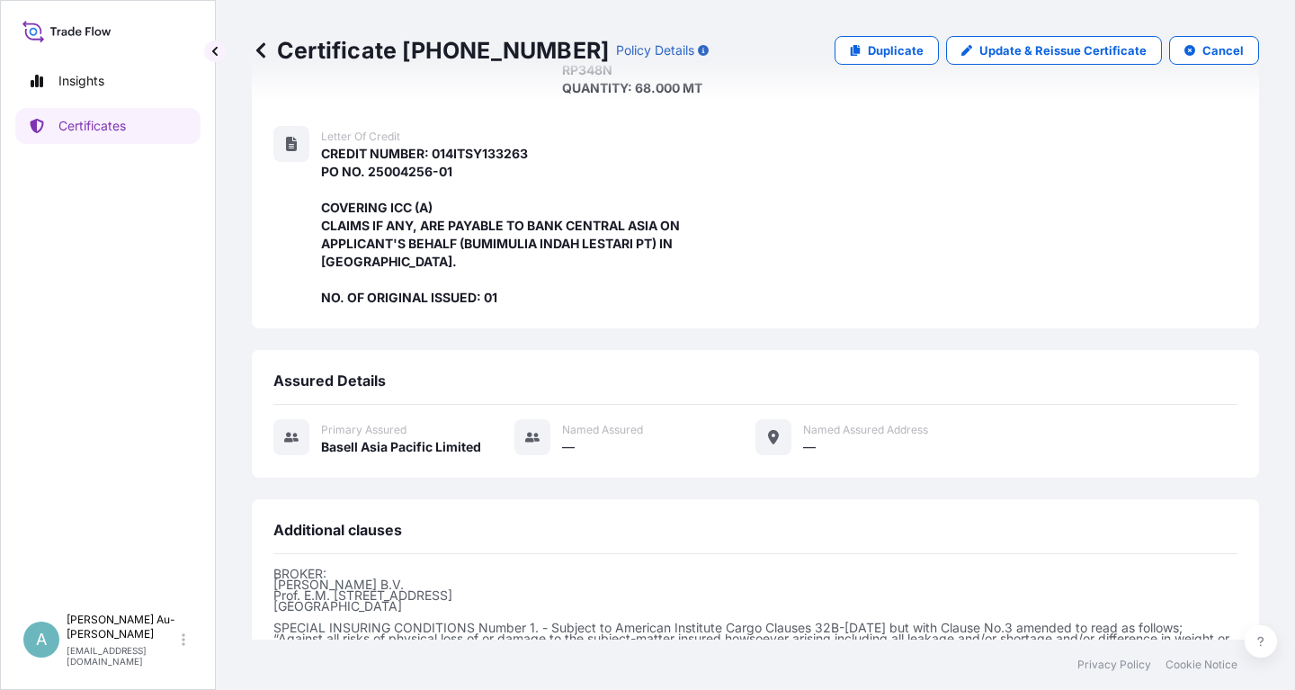
scroll to position [513, 0]
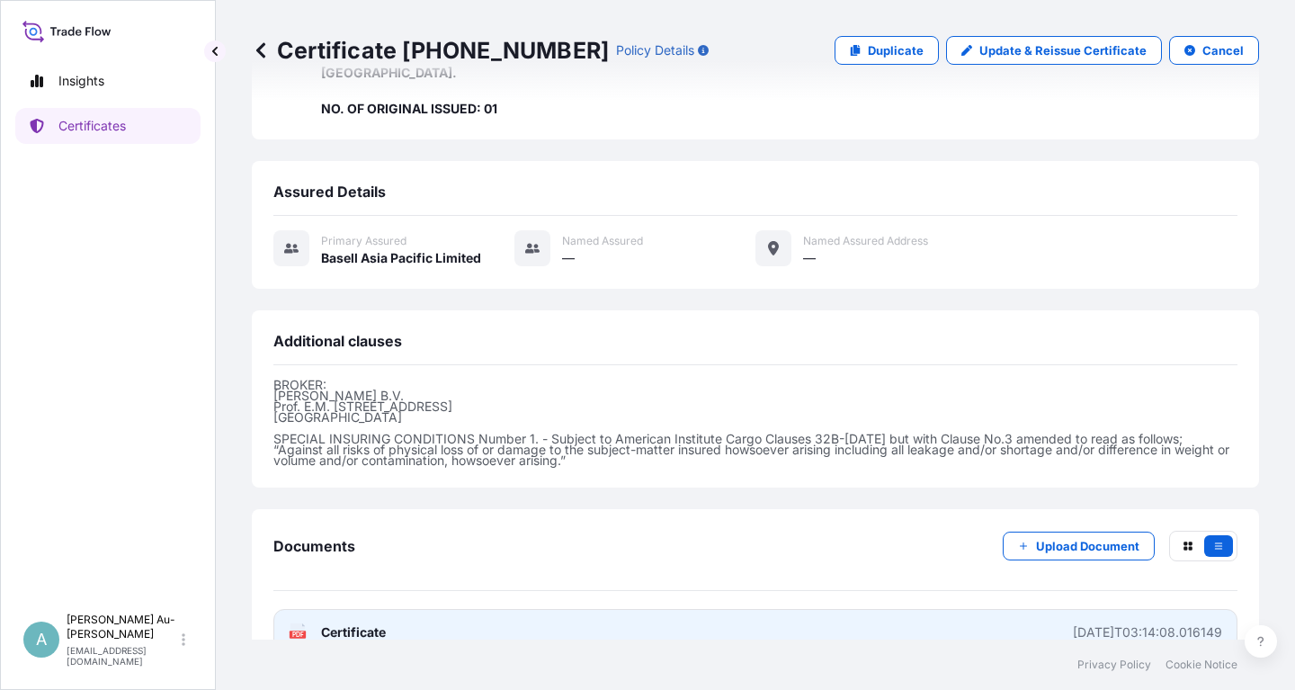
click at [559, 609] on link "PDF Certificate [DATE]T03:14:08.016149" at bounding box center [755, 632] width 964 height 47
